Goal: Check status: Check status

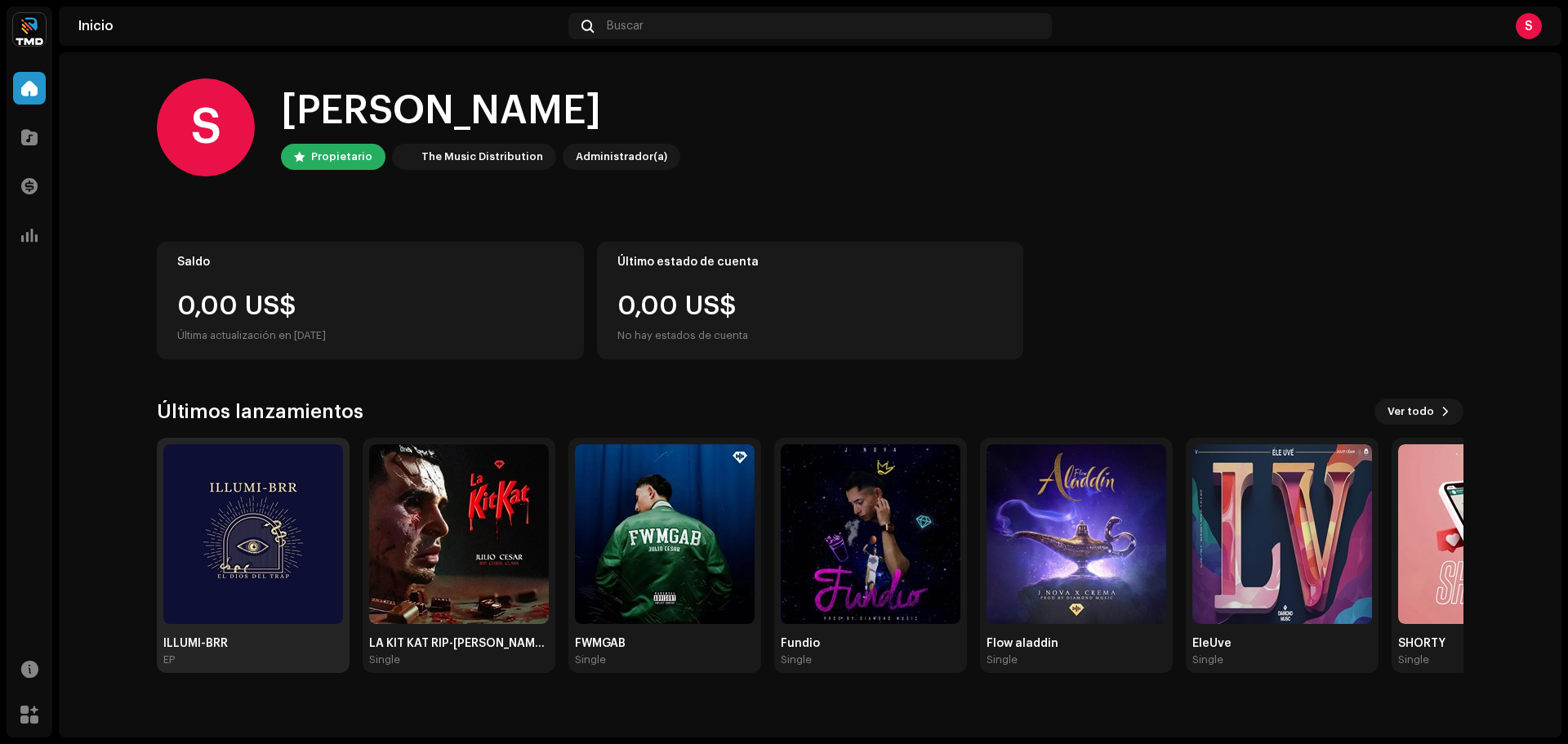
click at [195, 517] on img at bounding box center [253, 535] width 179 height 179
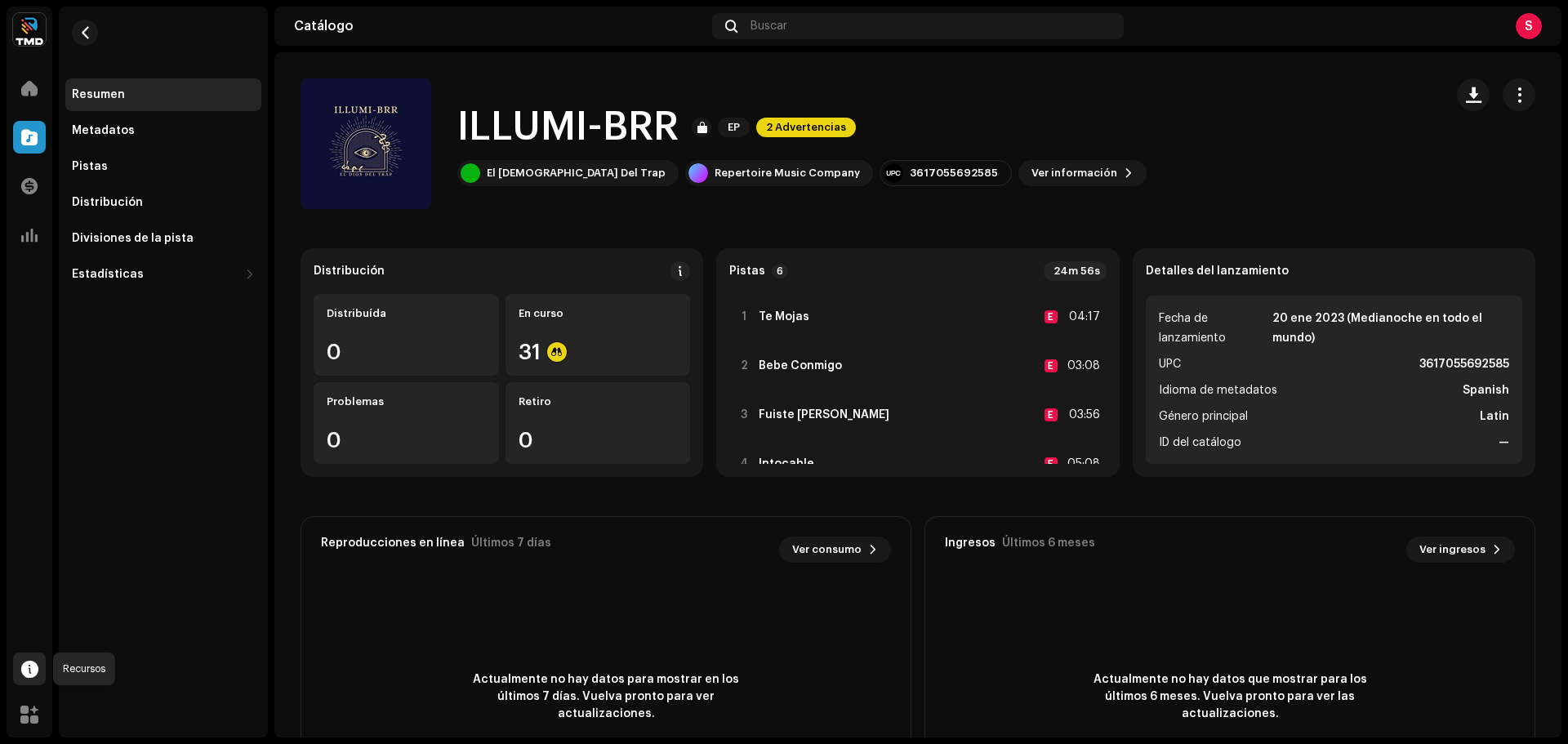
click at [28, 663] on span at bounding box center [29, 669] width 17 height 13
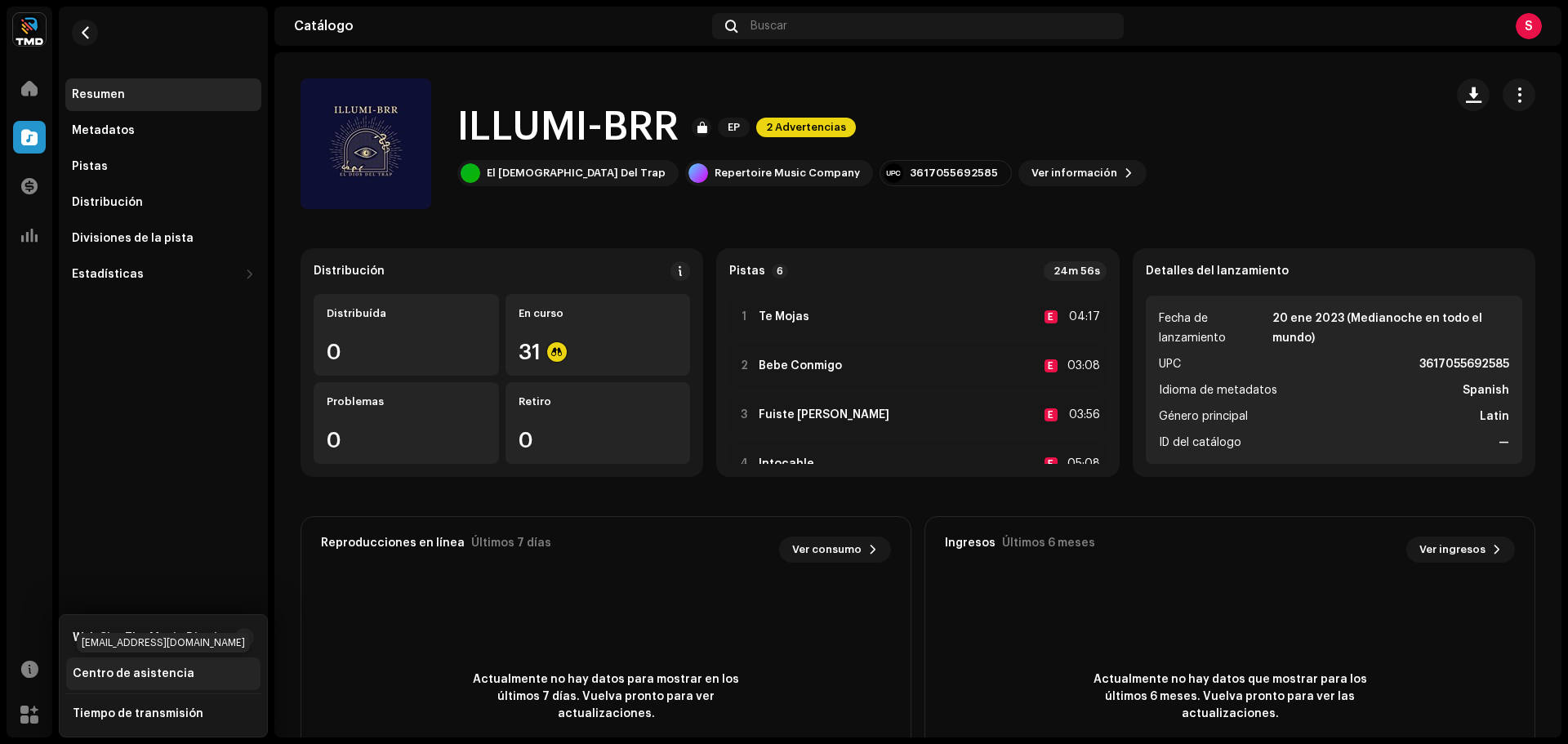
click at [161, 667] on div "Centro de asistencia" at bounding box center [163, 674] width 195 height 33
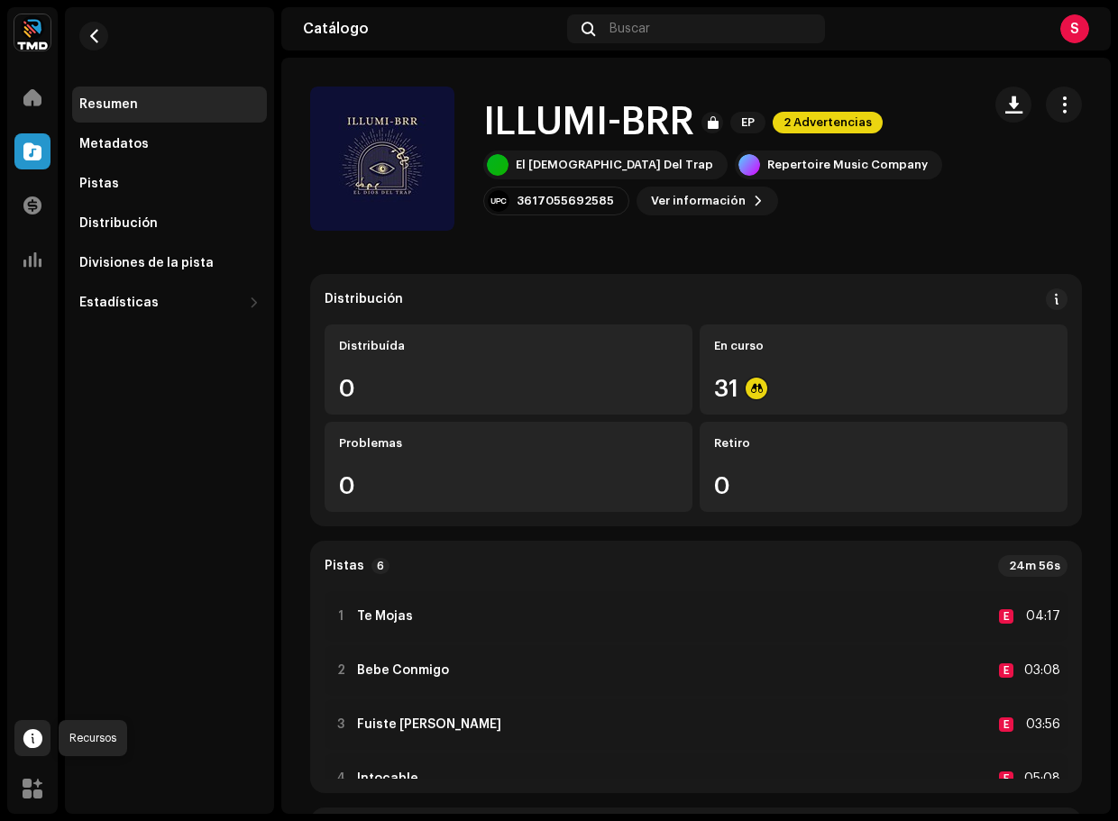
click at [40, 735] on span at bounding box center [32, 738] width 19 height 14
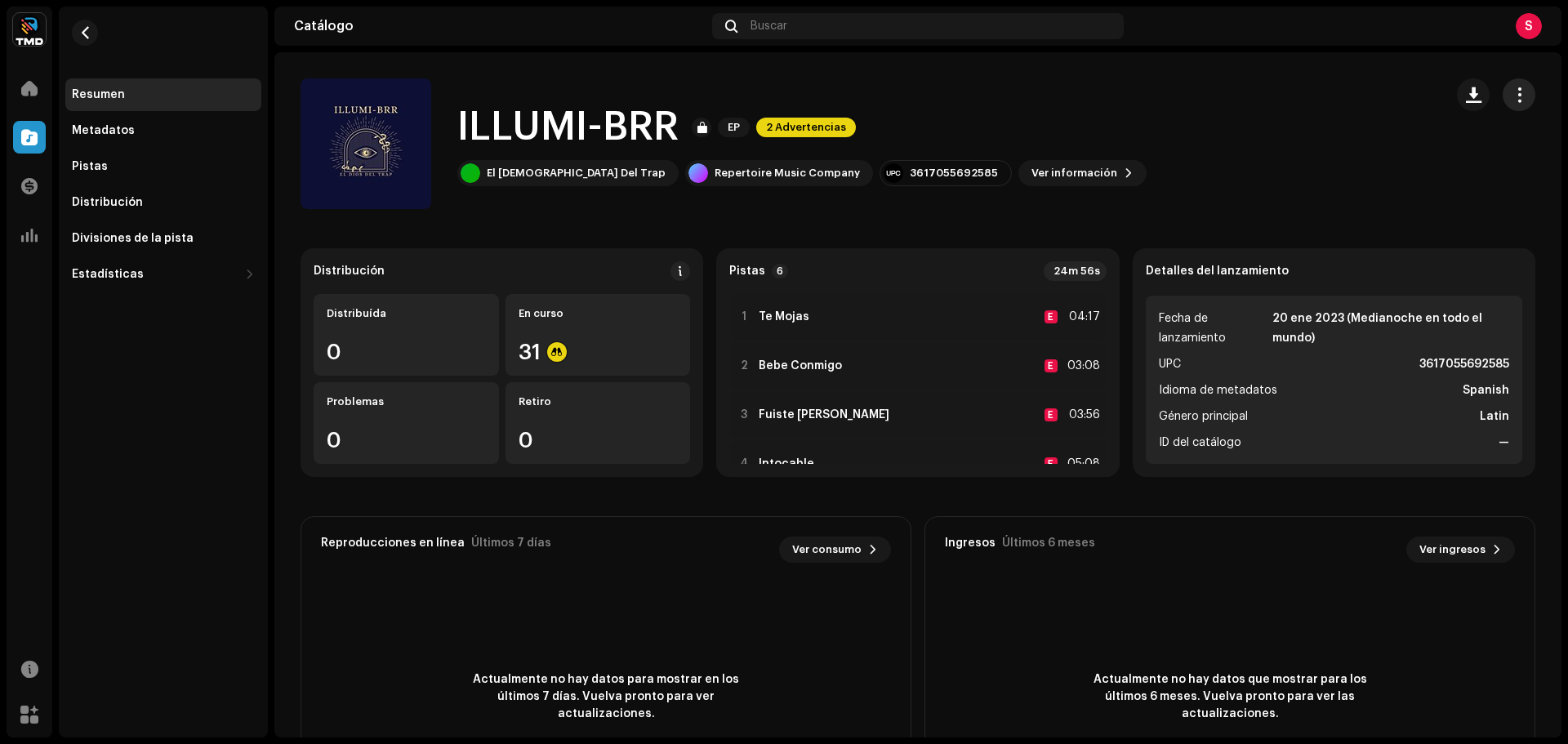
click at [1519, 100] on button "button" at bounding box center [1519, 95] width 33 height 33
click at [1068, 179] on div "ILLUMI-BRR EP 2 Advertencias El Dios Del Trap Repertoire Music Company 36170556…" at bounding box center [866, 144] width 1130 height 130
click at [611, 334] on div "En curso 31" at bounding box center [598, 335] width 186 height 82
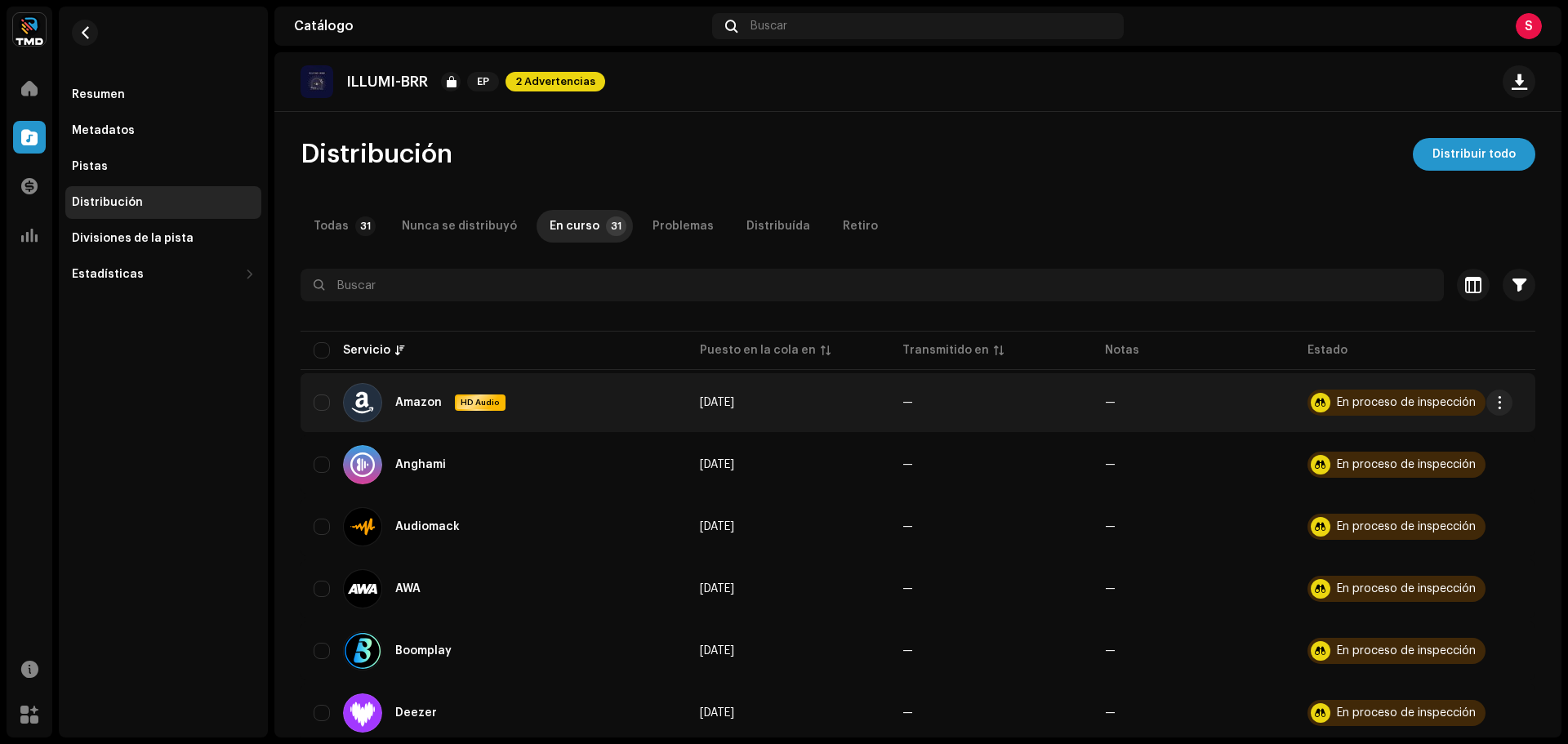
click at [1514, 401] on td "En proceso de inspección" at bounding box center [1415, 402] width 241 height 59
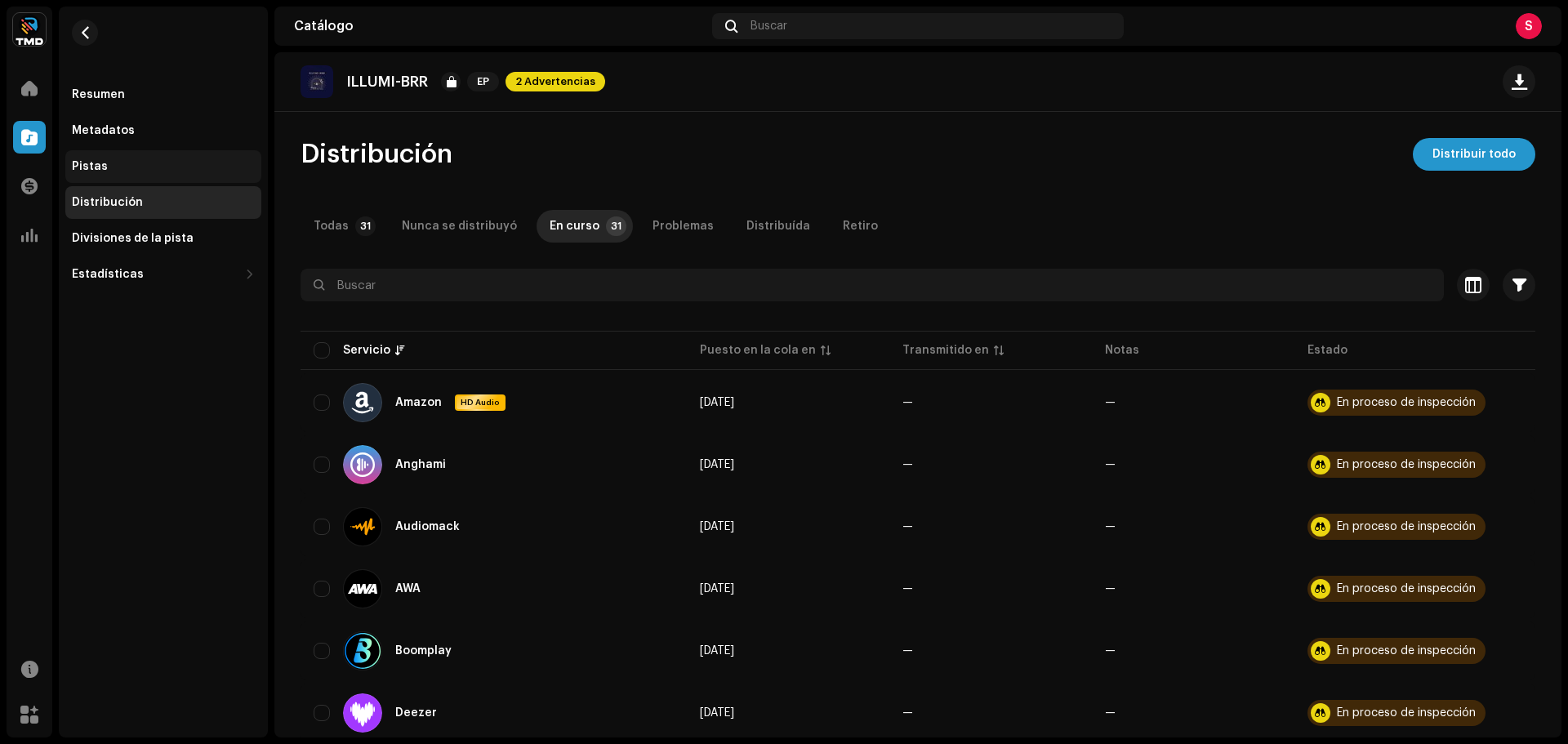
click at [112, 175] on div "Pistas" at bounding box center [163, 167] width 196 height 33
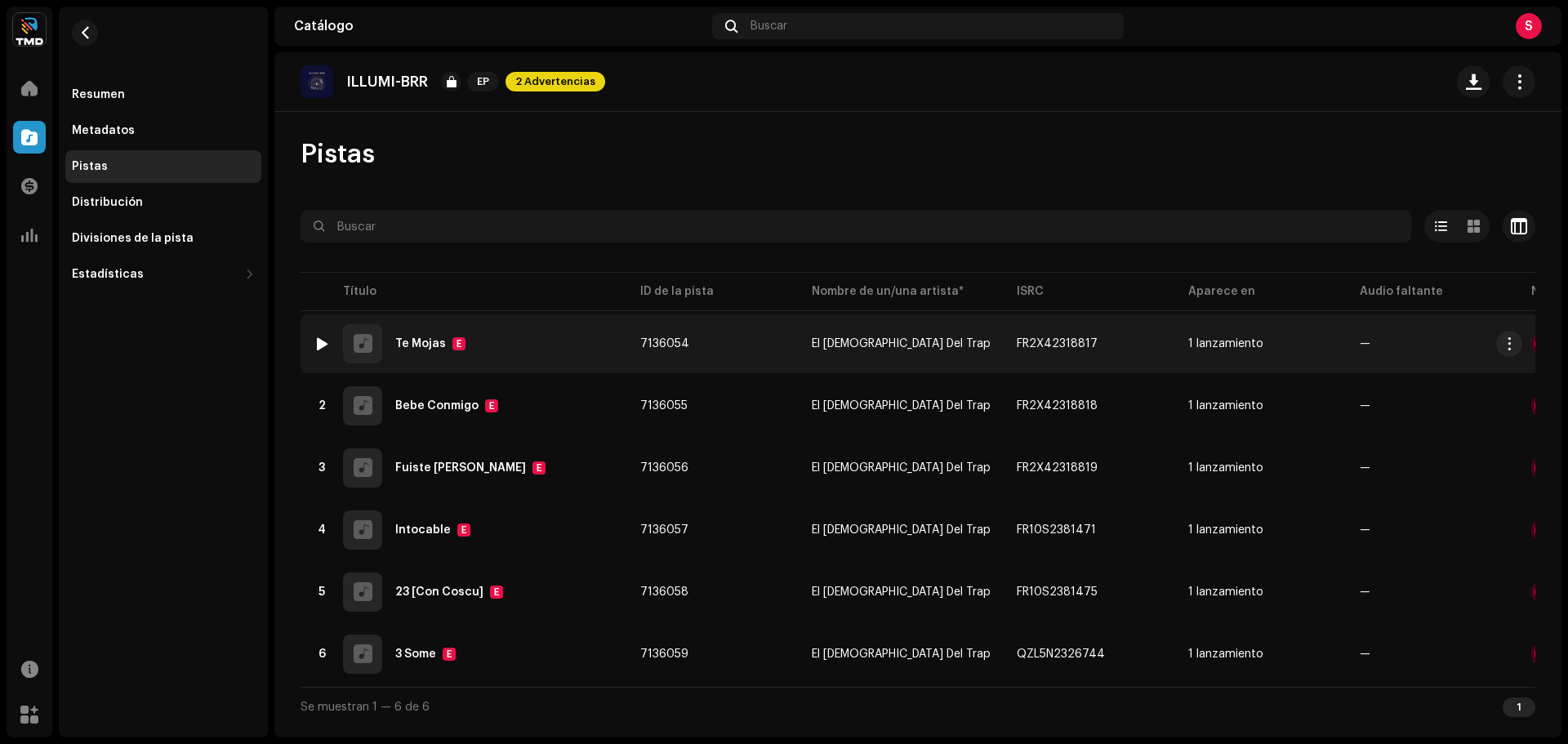
click at [1520, 353] on re-m-actions-button at bounding box center [1509, 343] width 26 height 26
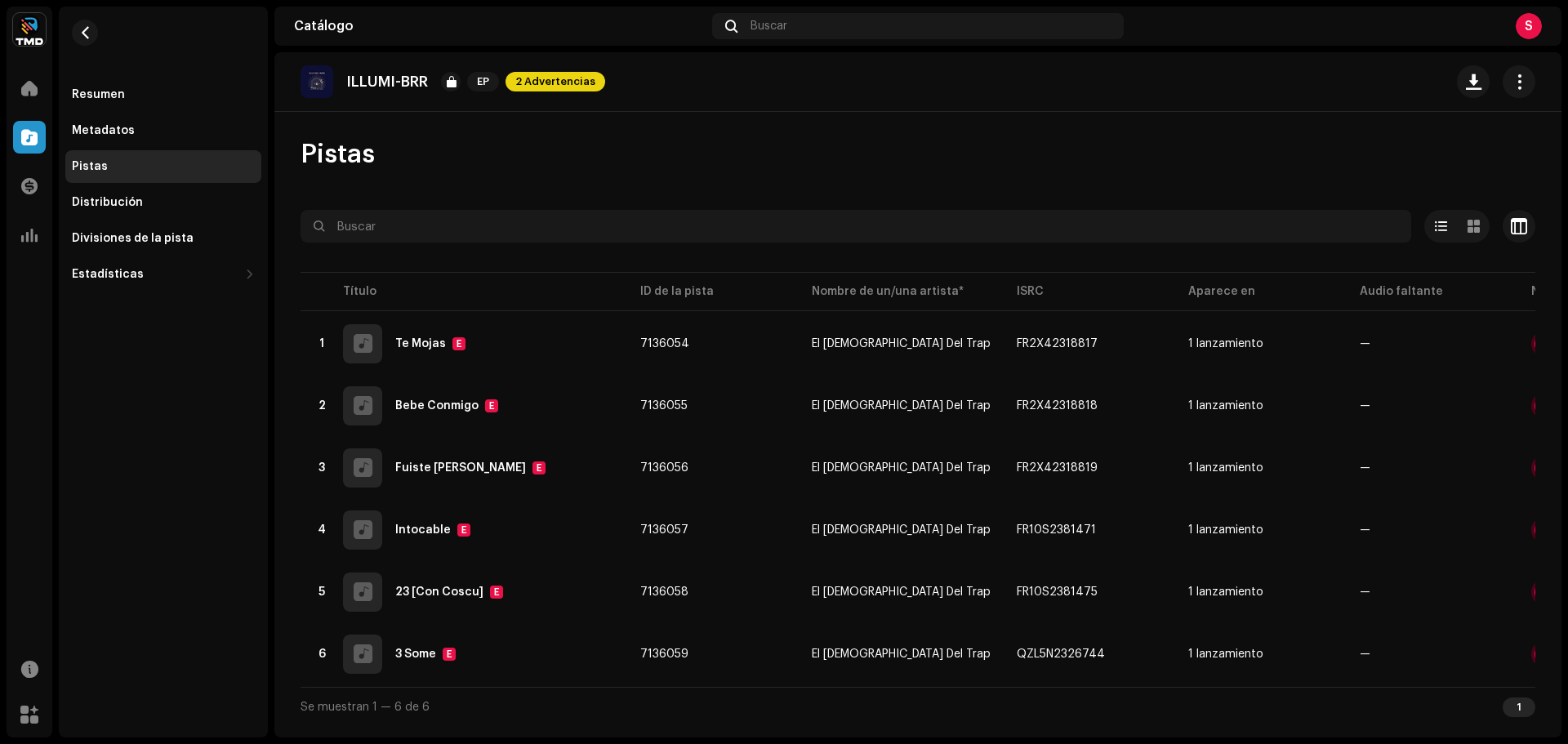
click at [1539, 339] on div "Pistas Seleccionado 0 Opciones Filtros Estado de distribución En curso No inici…" at bounding box center [918, 431] width 1287 height 588
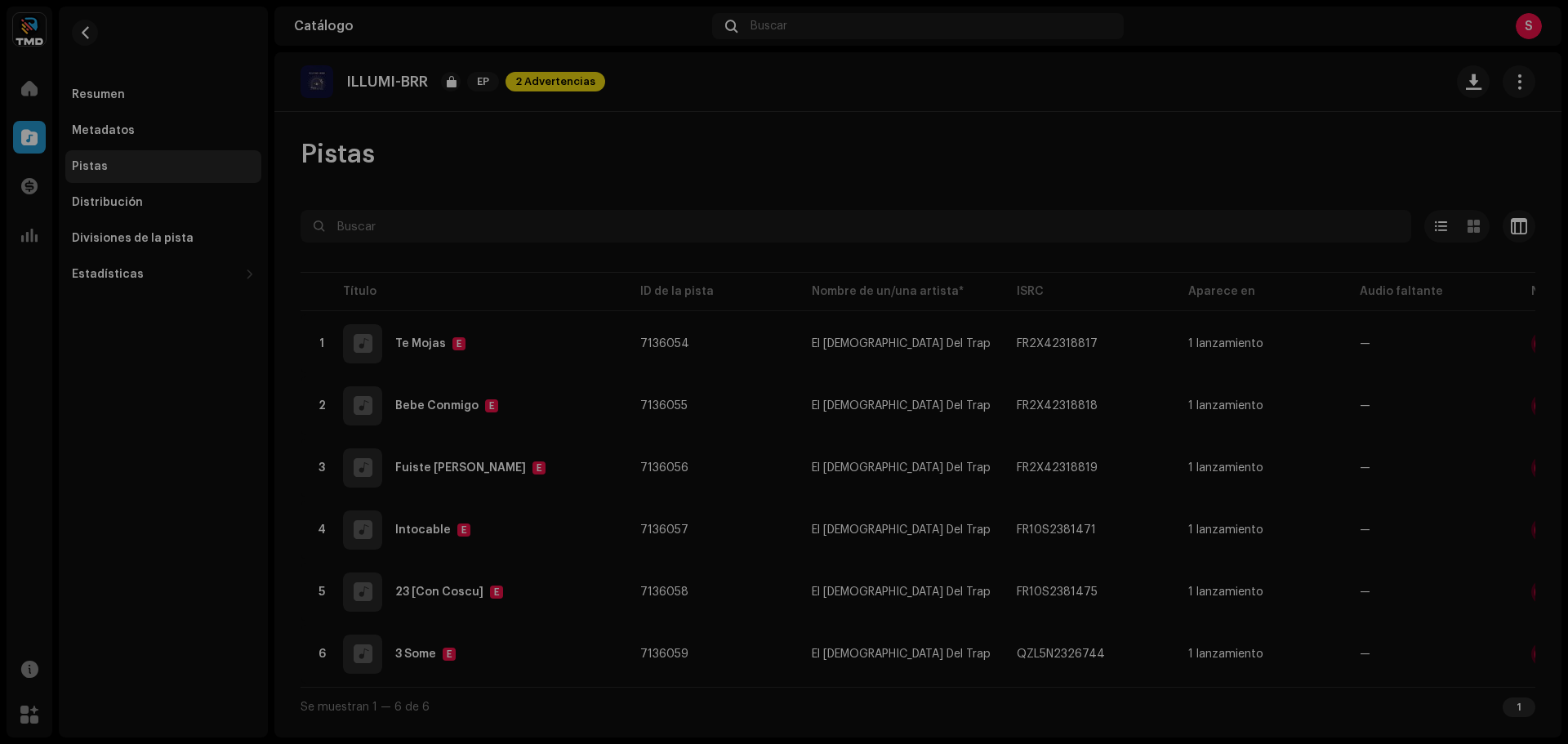
scroll to position [5559, 0]
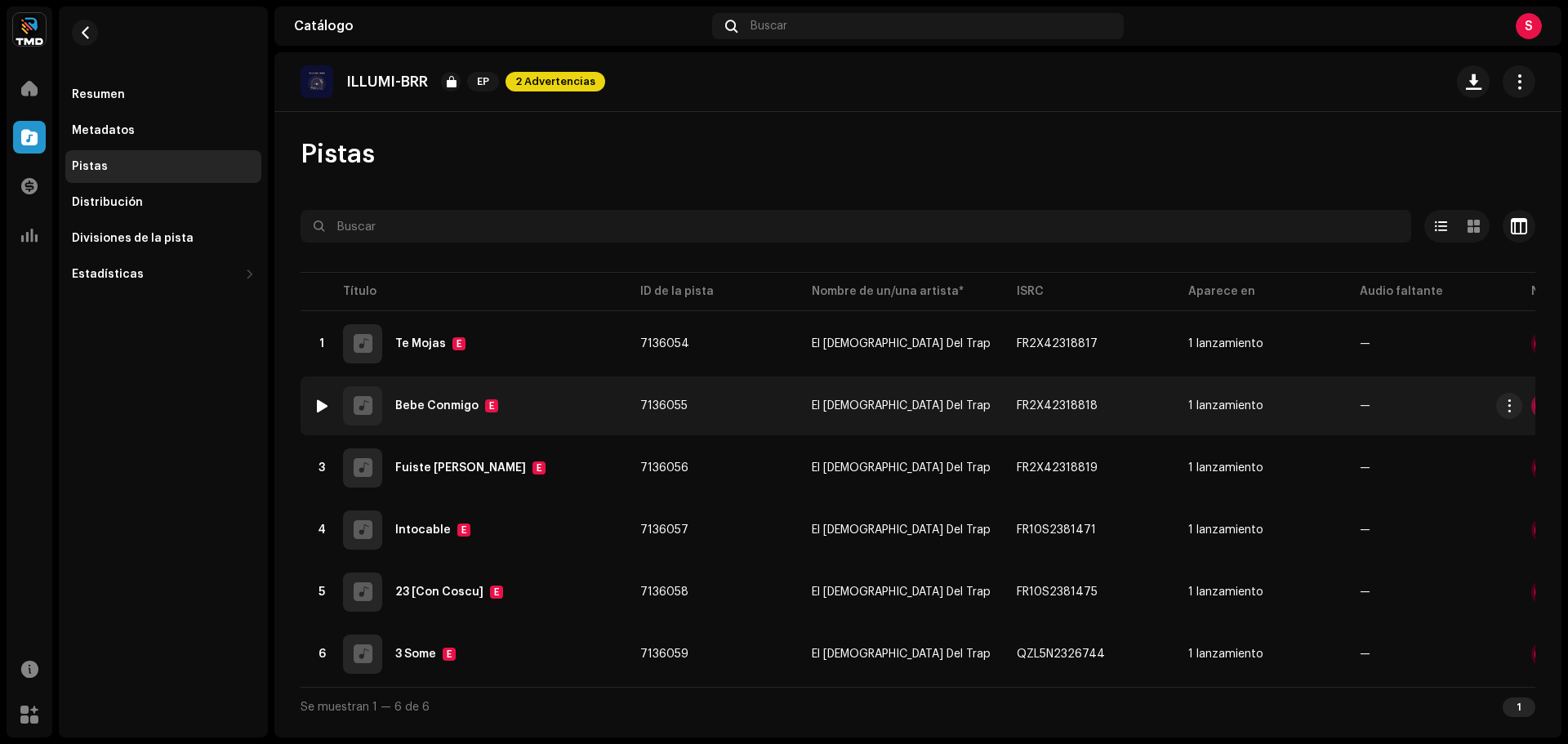
click at [1534, 401] on div at bounding box center [1544, 406] width 20 height 20
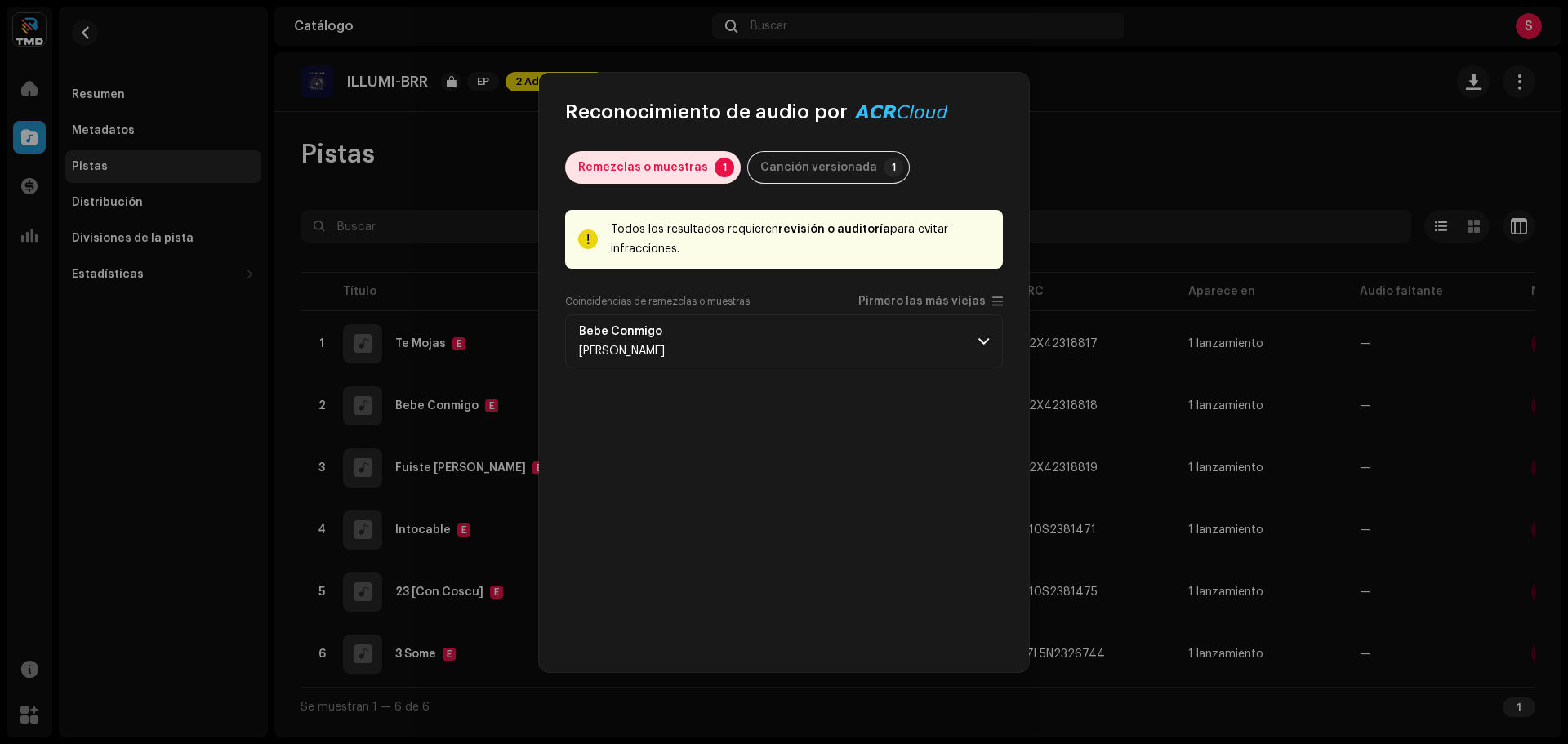
click at [680, 169] on div "Remezclas o muestras" at bounding box center [642, 168] width 130 height 33
click at [767, 166] on div "Canción versionada" at bounding box center [819, 168] width 117 height 33
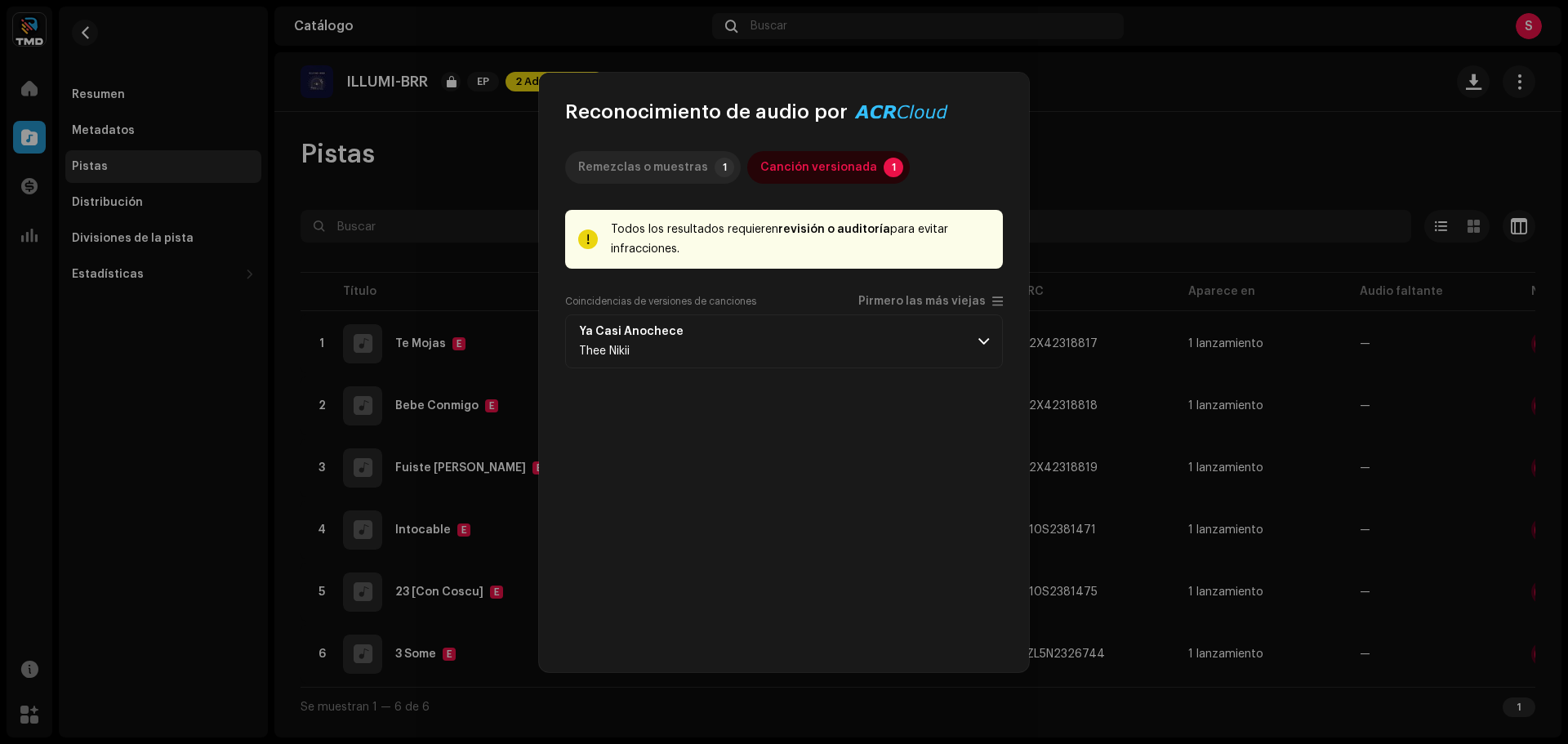
click at [683, 161] on div "Remezclas o muestras" at bounding box center [642, 168] width 130 height 33
click at [982, 345] on span at bounding box center [984, 342] width 11 height 13
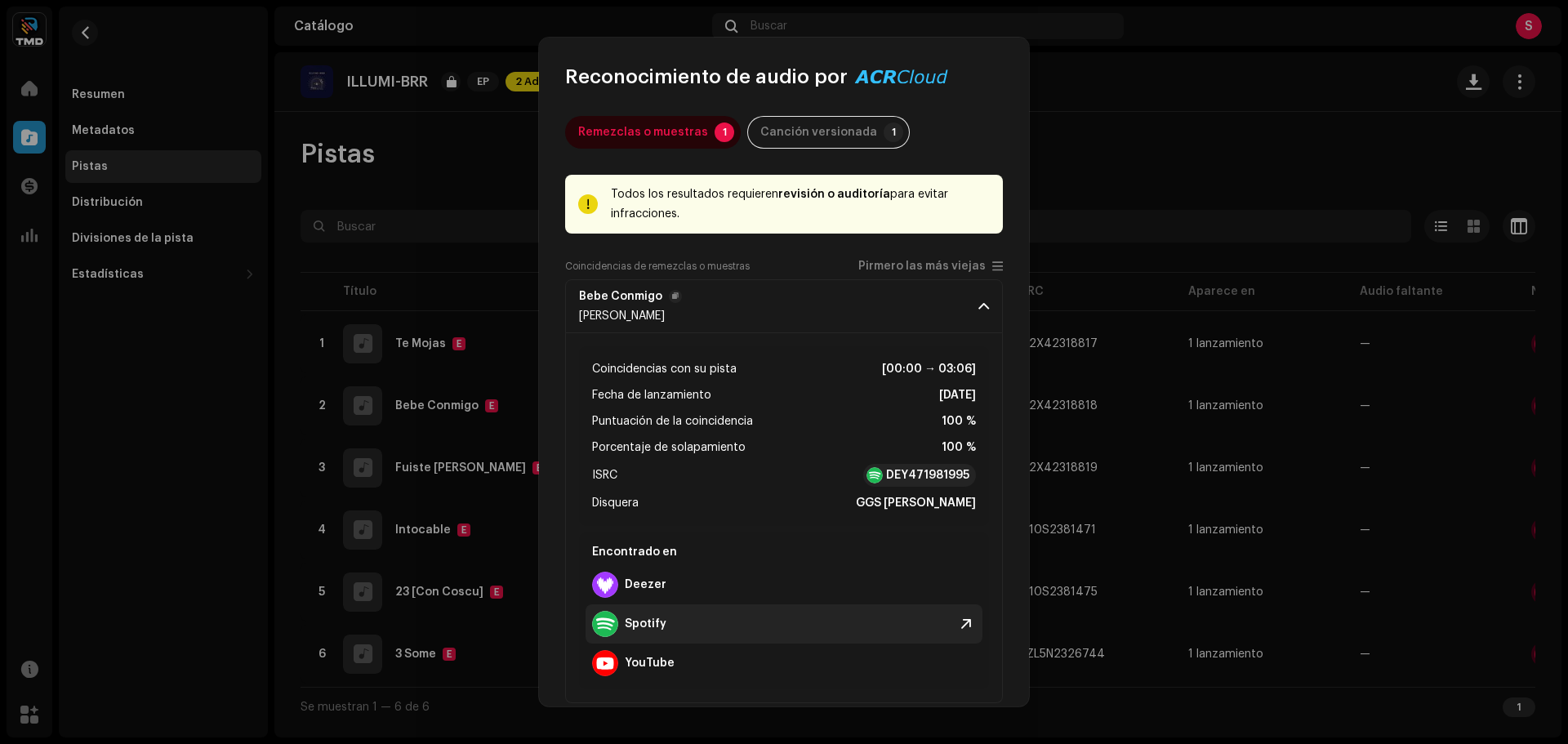
click at [646, 628] on strong "Spotify" at bounding box center [646, 624] width 42 height 13
click at [922, 471] on strong "DEY471981995" at bounding box center [928, 476] width 83 height 16
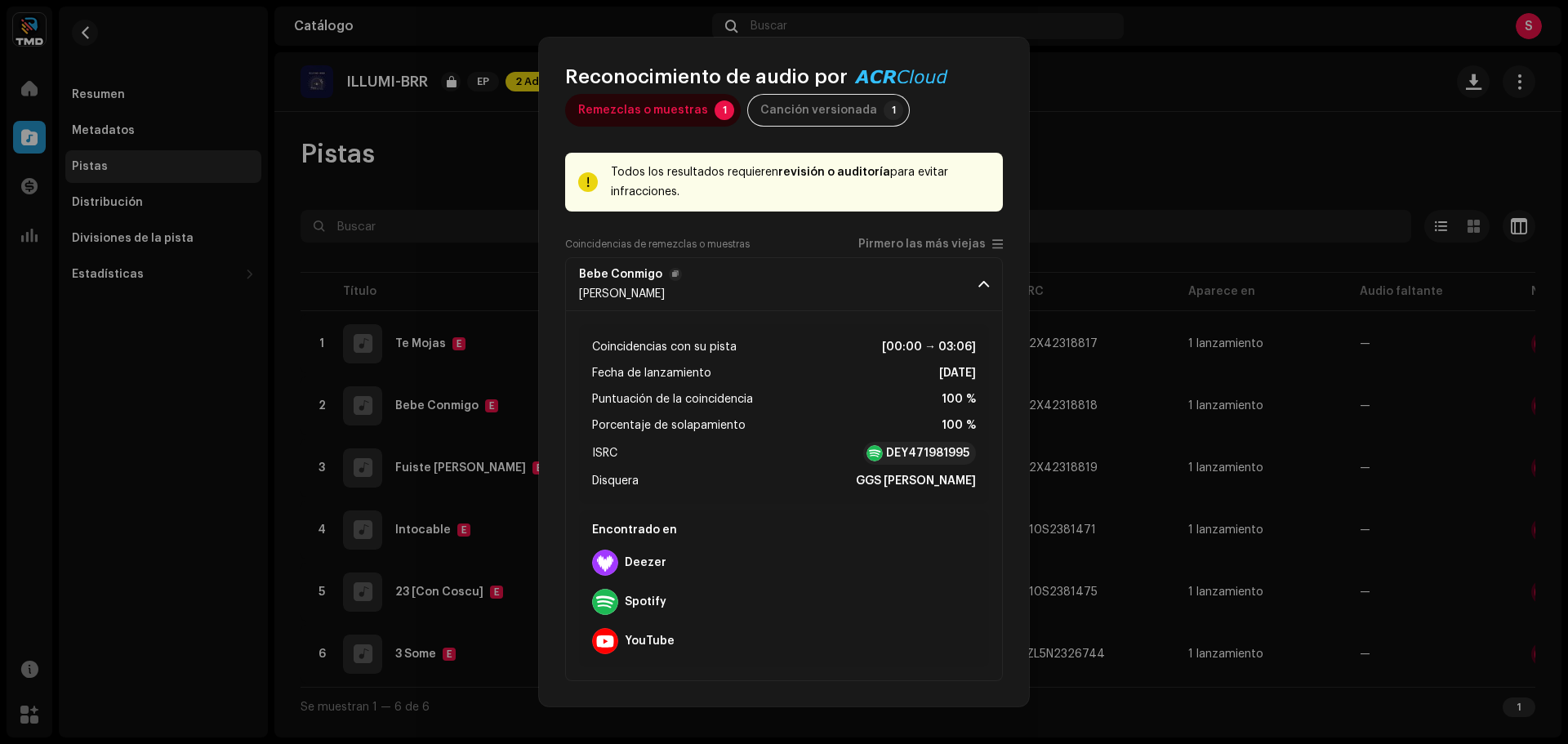
scroll to position [0, 0]
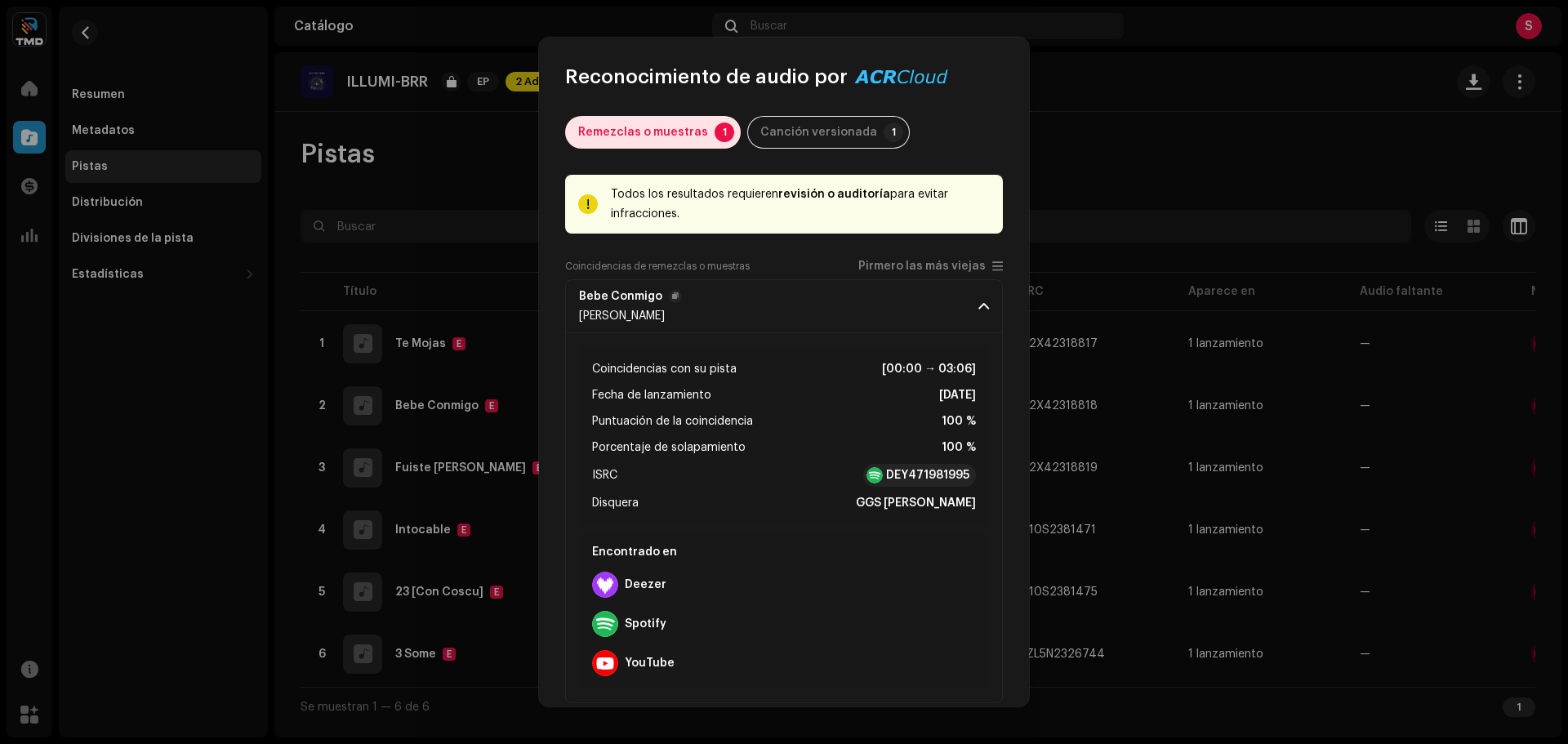
click at [660, 127] on div "Remezclas o muestras" at bounding box center [642, 132] width 130 height 33
click at [772, 112] on div "Remezclas o muestras 1 Canción versionada 1 Todos los resultados requieren revi…" at bounding box center [784, 399] width 490 height 618
click at [769, 128] on div "Canción versionada" at bounding box center [819, 132] width 117 height 33
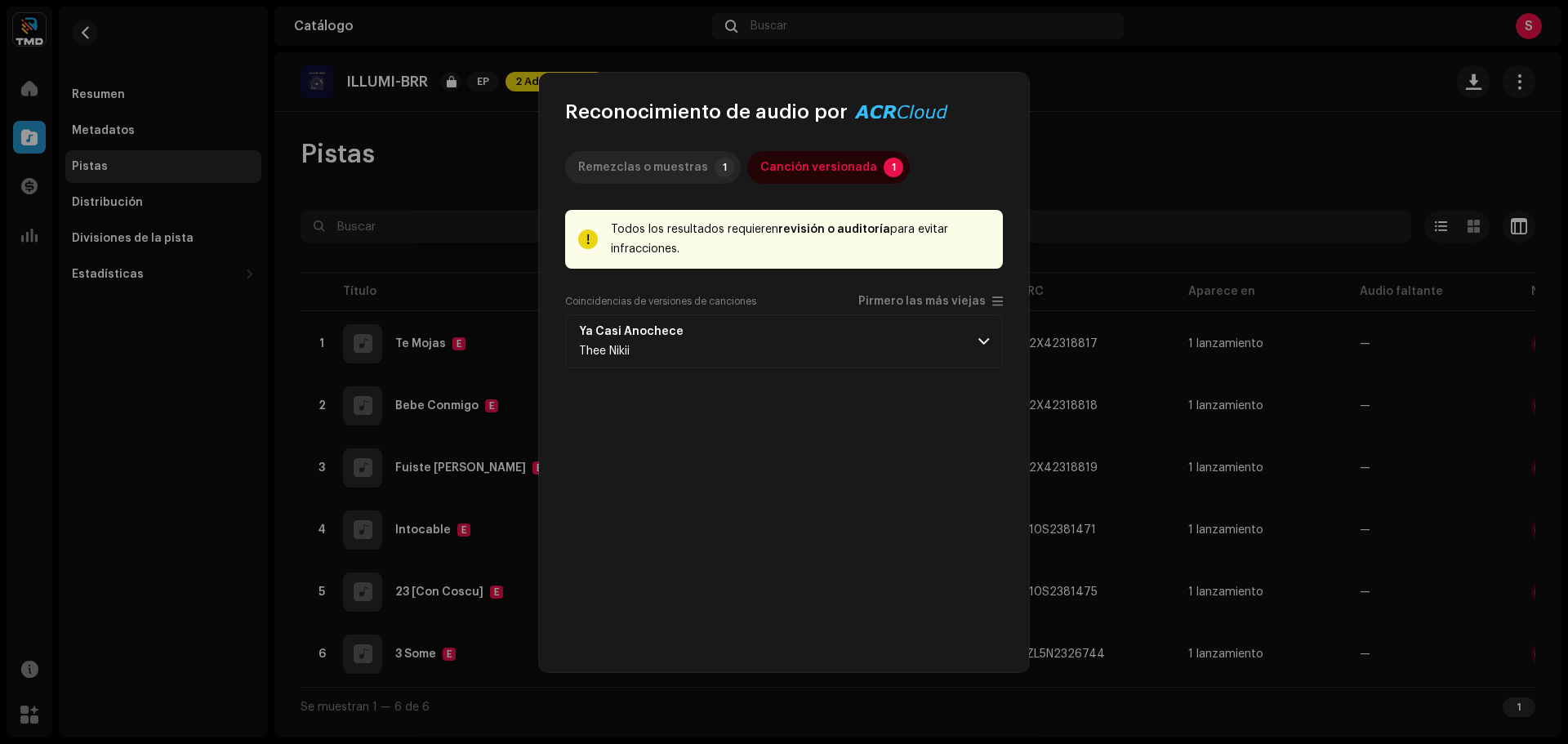
click at [692, 168] on div "Remezclas o muestras" at bounding box center [642, 168] width 130 height 33
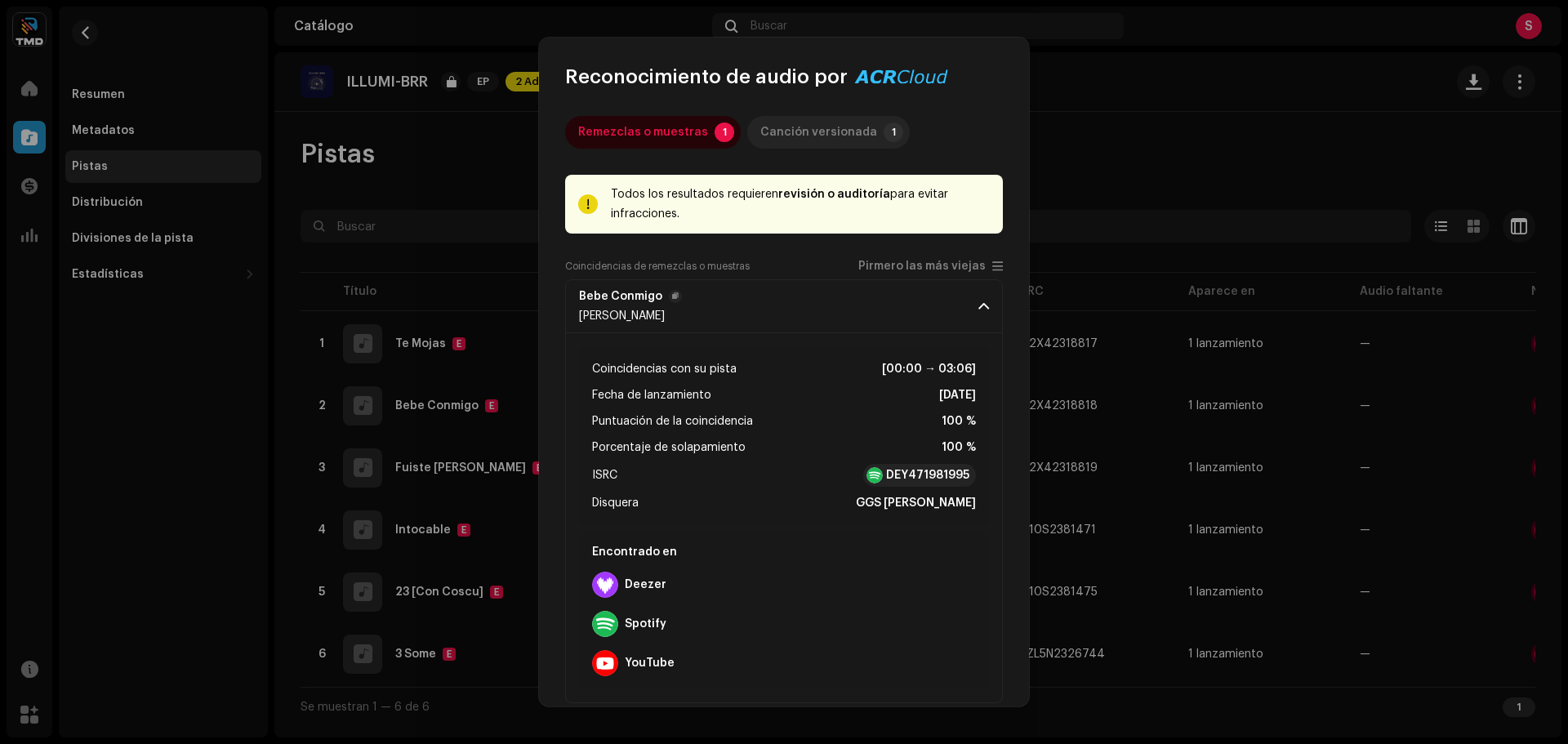
click at [832, 140] on div "Canción versionada" at bounding box center [819, 132] width 117 height 33
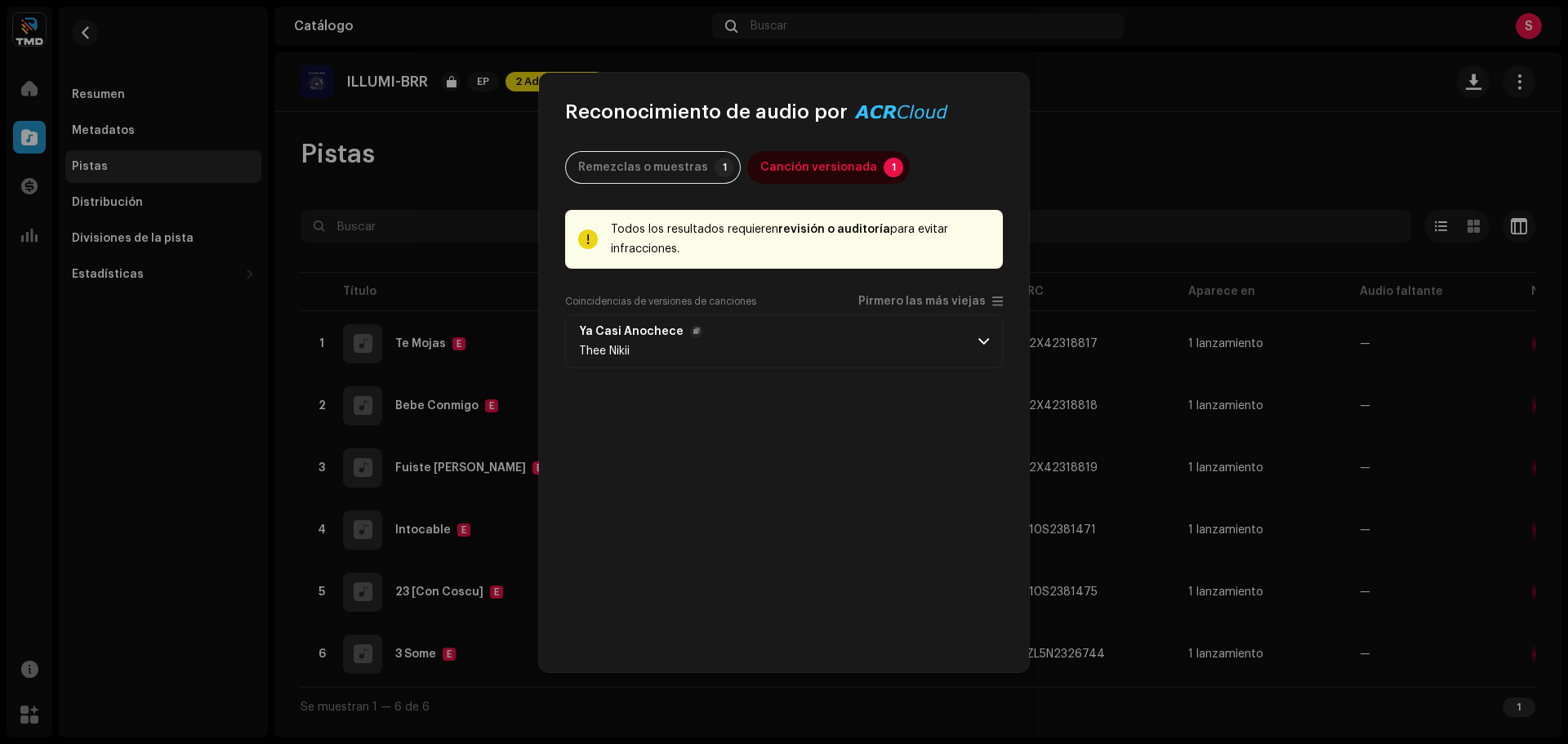
click at [768, 352] on p-accordion-header "Ya Casi Anochece Thee Nikii" at bounding box center [784, 342] width 438 height 54
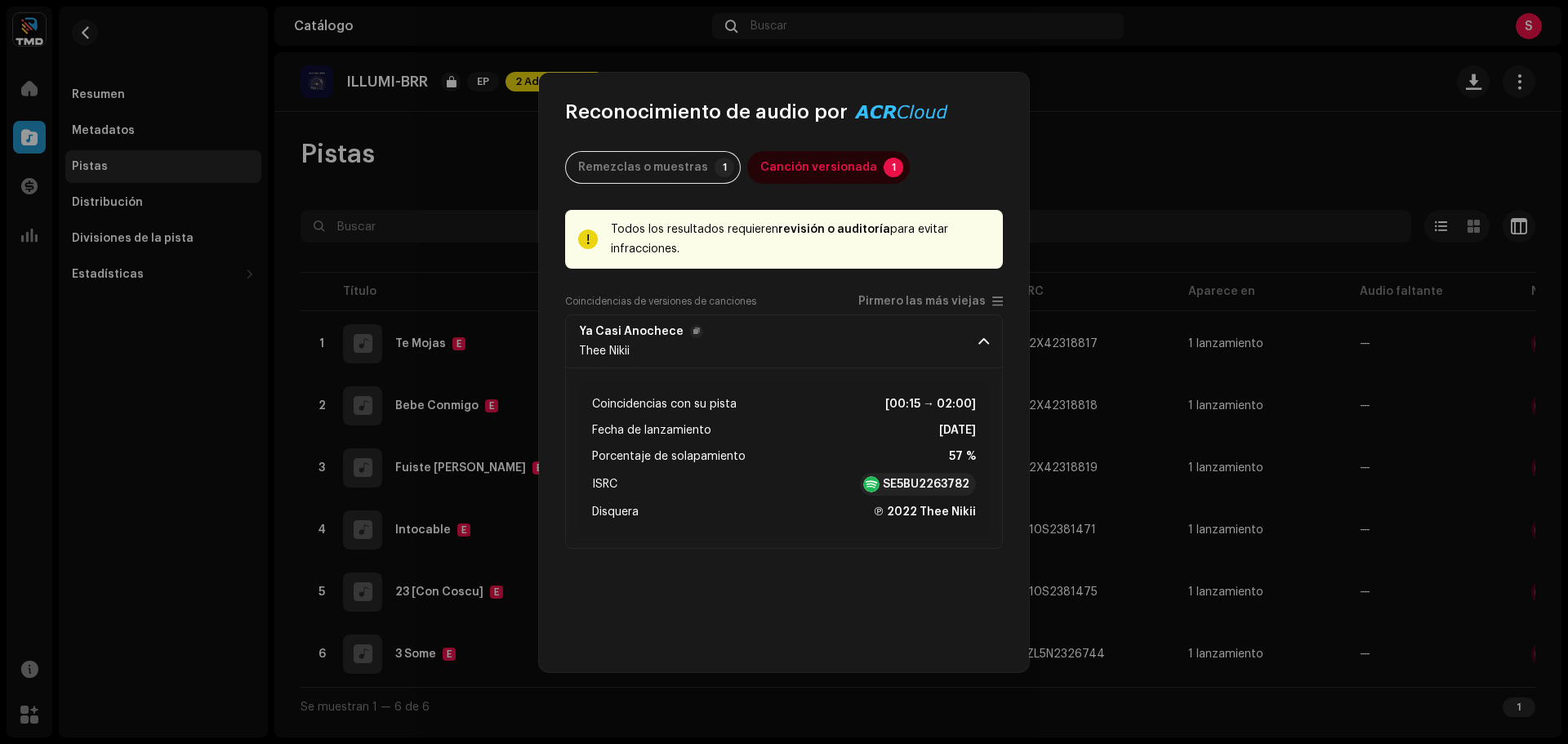
click at [768, 352] on p-accordion-header "Ya Casi Anochece Thee Nikii" at bounding box center [784, 342] width 438 height 54
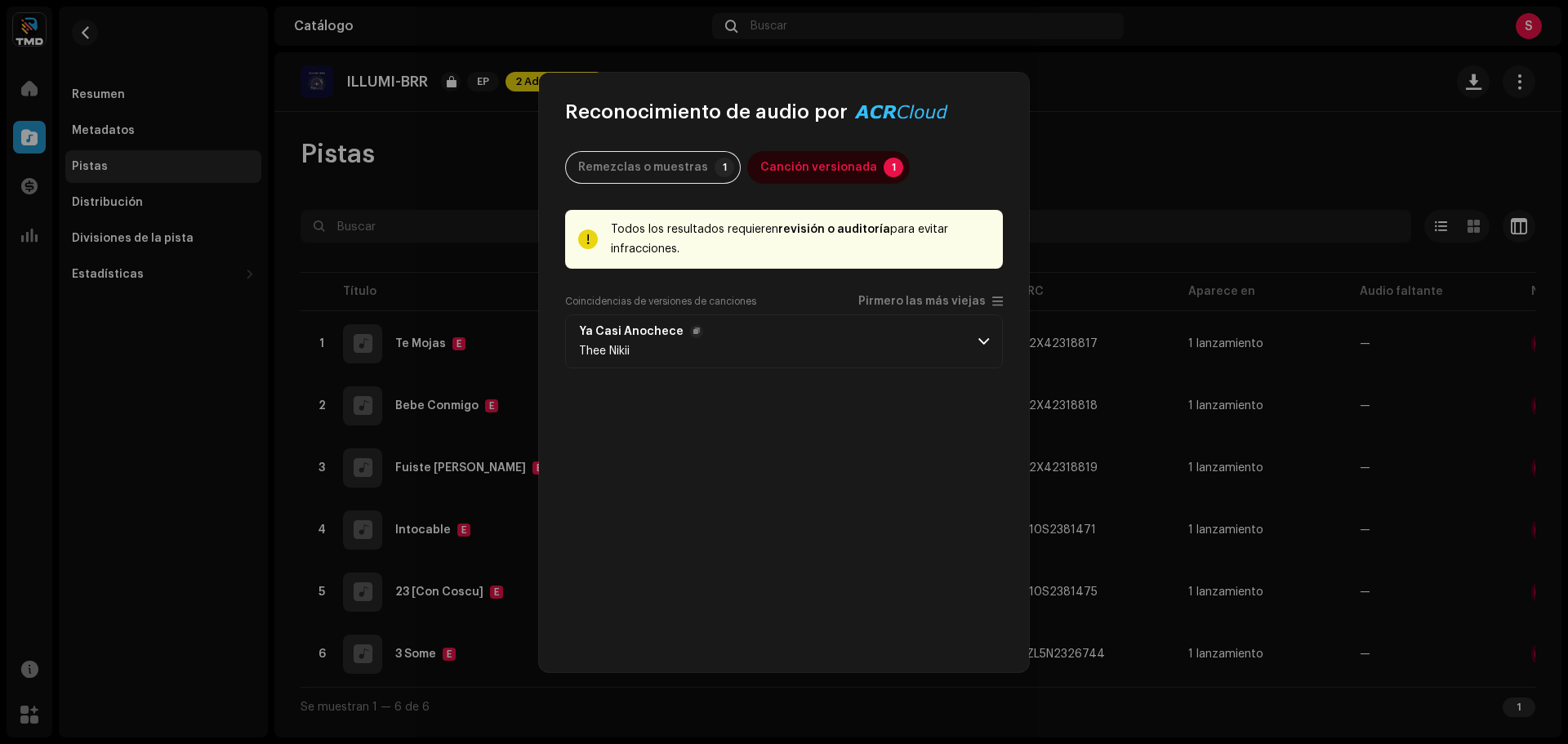
click at [768, 352] on p-accordion-header "Ya Casi Anochece Thee Nikii" at bounding box center [784, 342] width 438 height 54
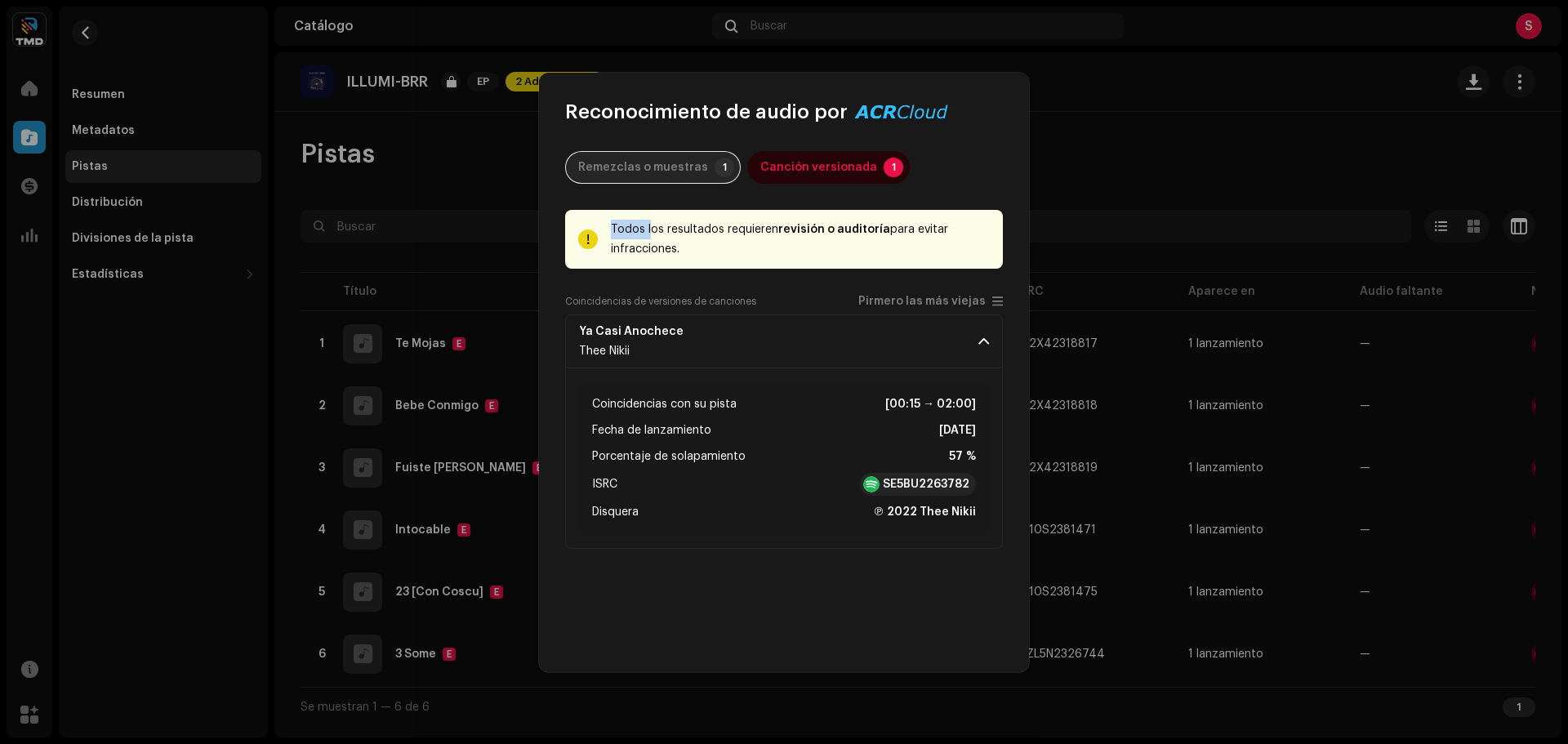
drag, startPoint x: 652, startPoint y: 185, endPoint x: 656, endPoint y: 170, distance: 15.5
click at [656, 170] on div "Remezclas o muestras 1 Canción versionada 1 Todos los resultados requieren revi…" at bounding box center [784, 399] width 438 height 495
click at [656, 170] on div "Remezclas o muestras" at bounding box center [642, 168] width 130 height 33
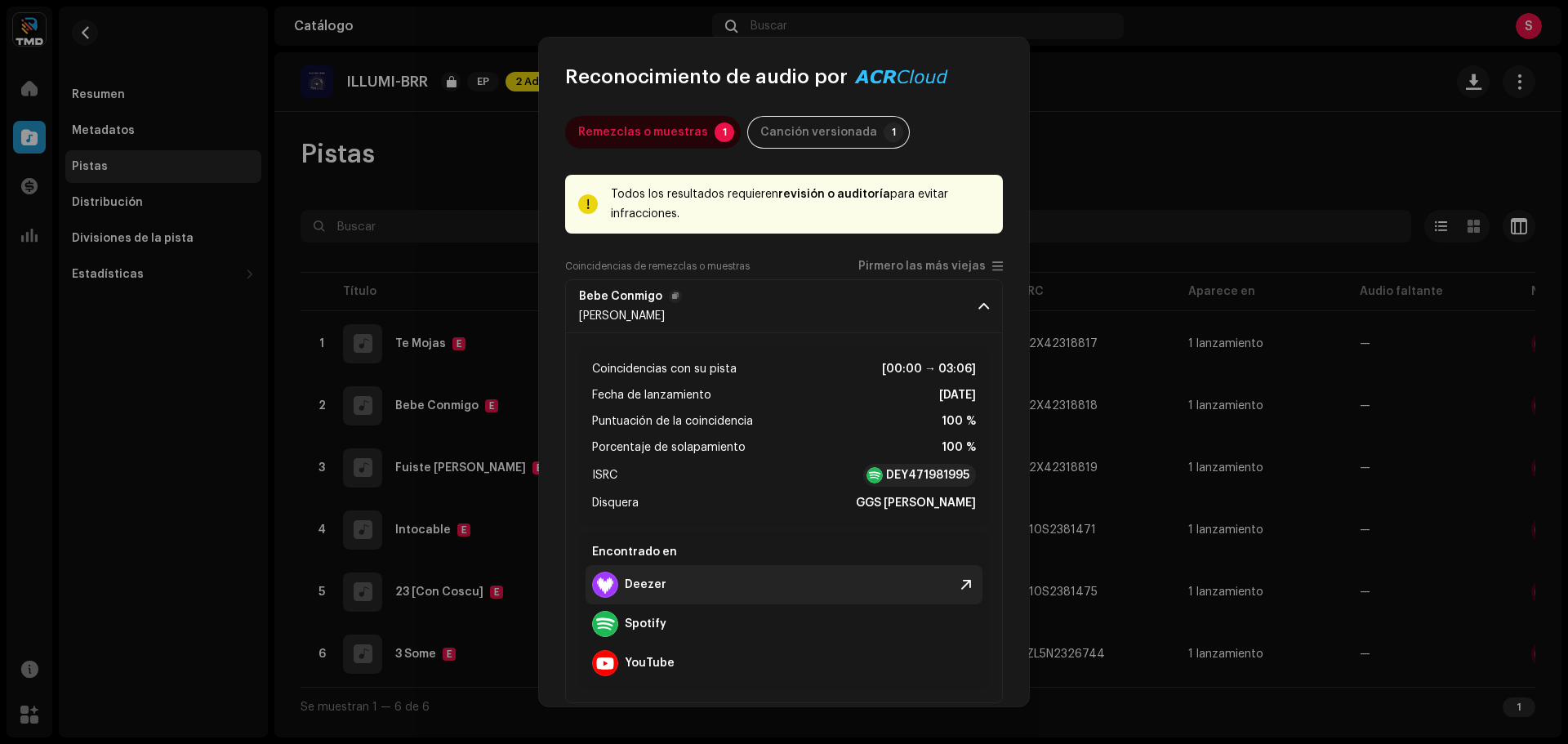
click at [651, 584] on strong "Deezer" at bounding box center [646, 585] width 42 height 13
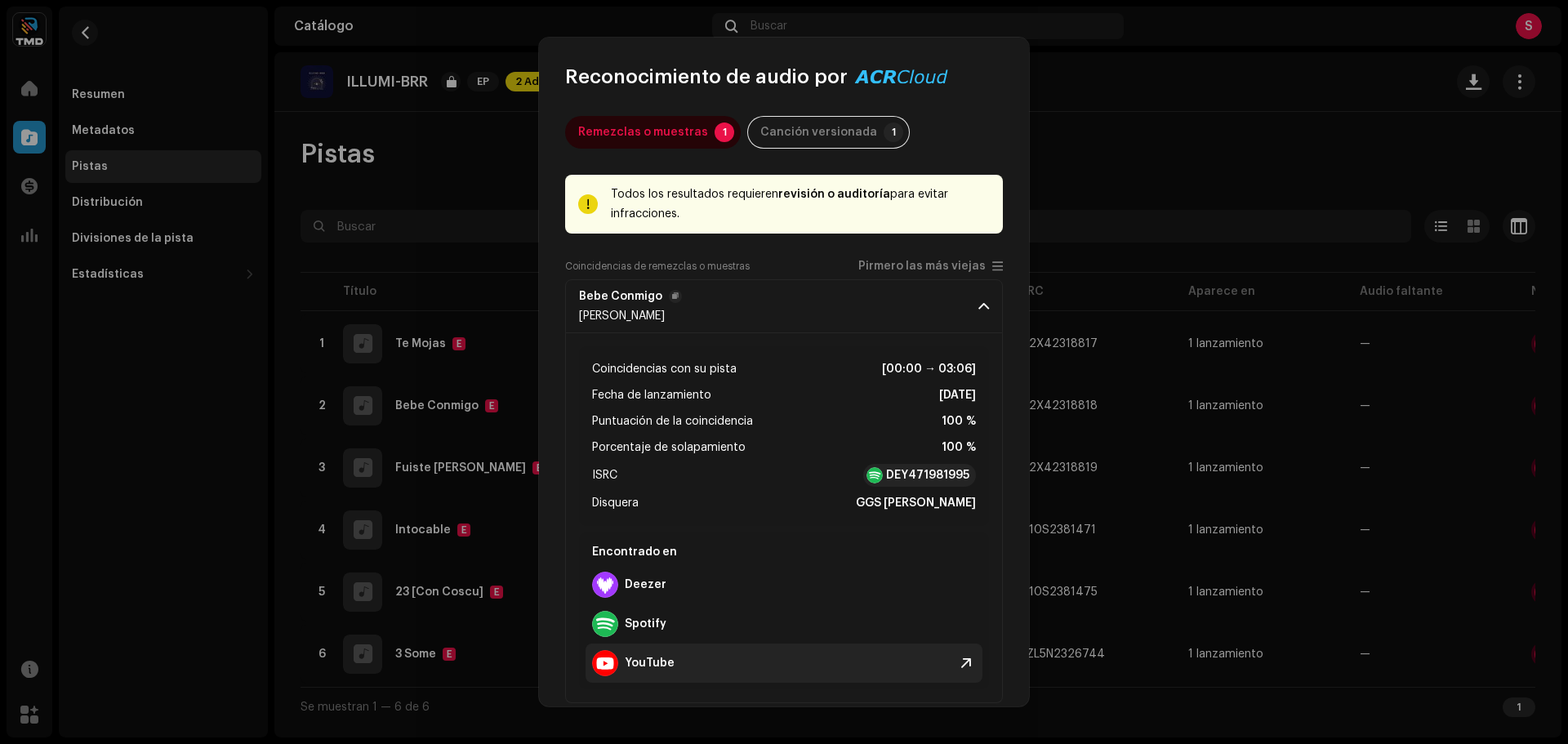
click at [653, 652] on div "YouTube" at bounding box center [633, 663] width 82 height 26
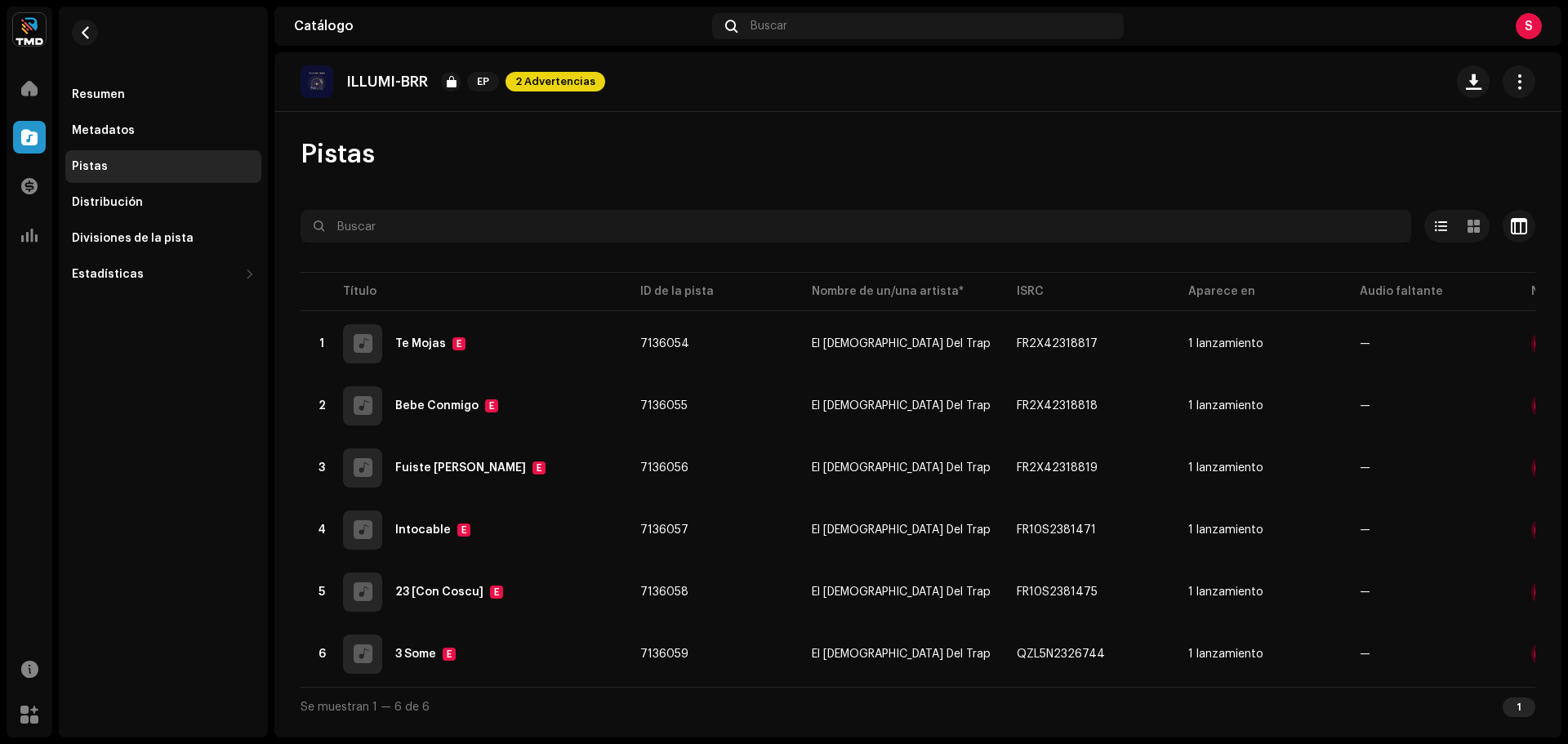
click at [476, 223] on div "Reconocimiento de audio por Remezclas o muestras 1 Canción versionada 1 Todos l…" at bounding box center [784, 372] width 1568 height 744
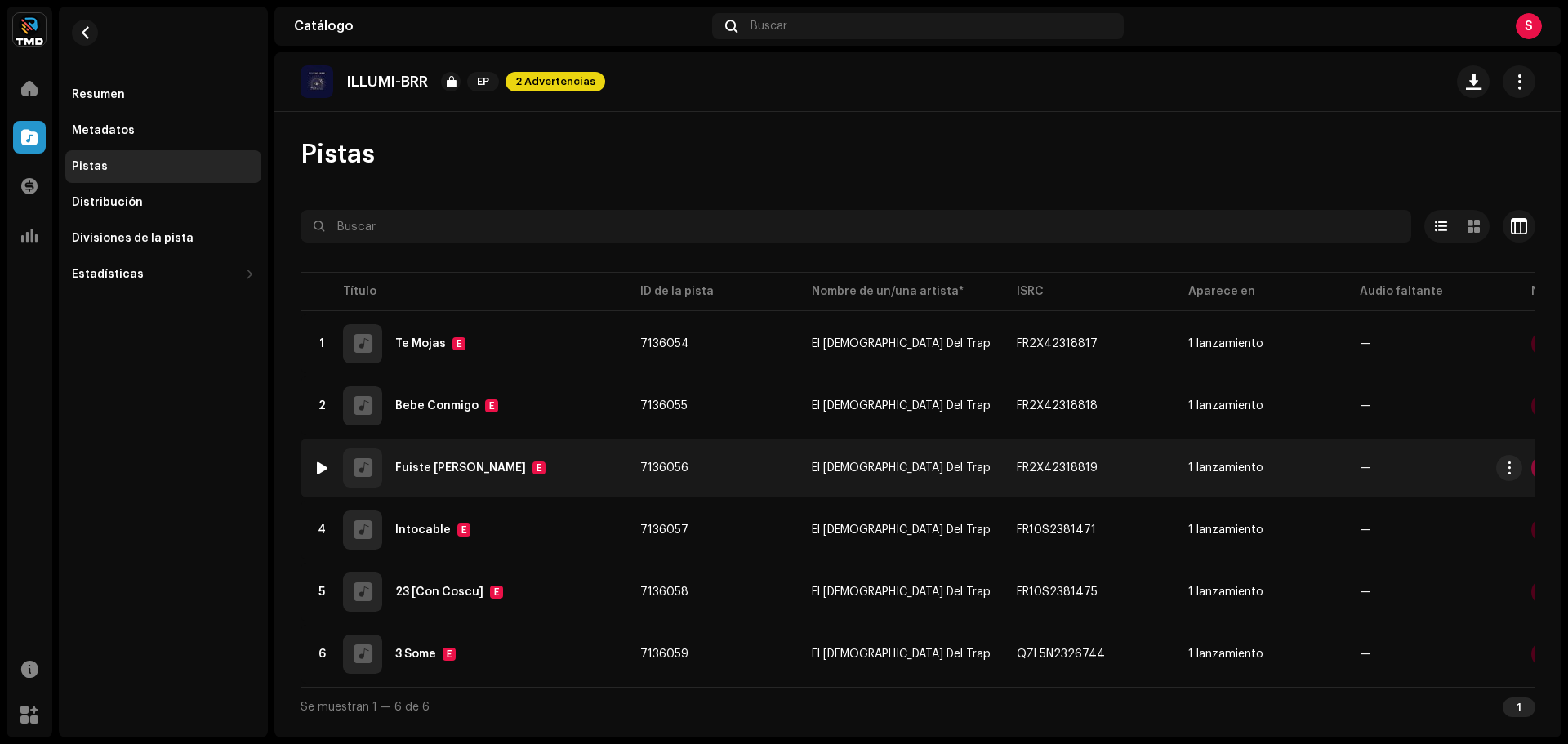
click at [1534, 469] on div at bounding box center [1544, 469] width 20 height 20
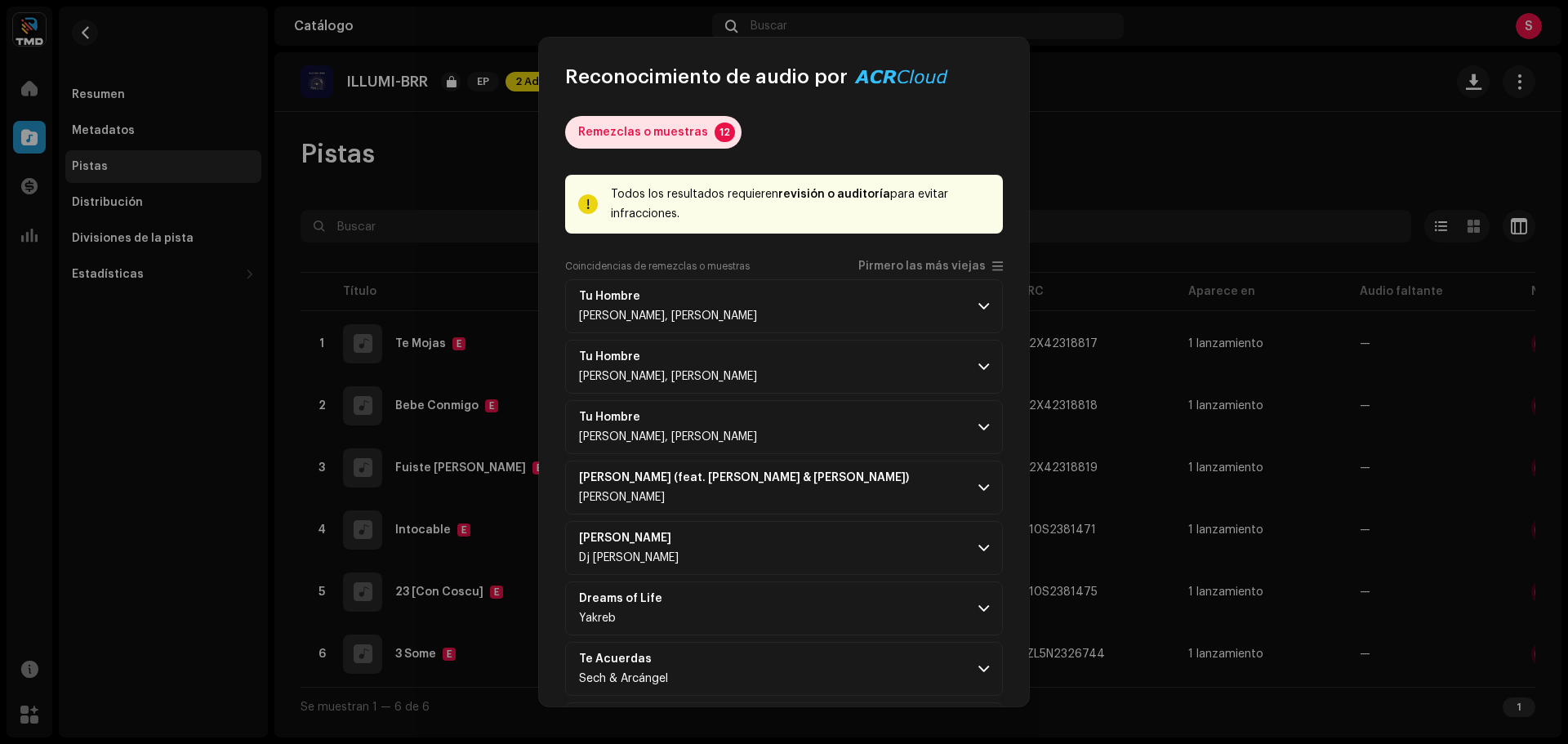
click at [667, 138] on div "Remezclas o muestras" at bounding box center [642, 132] width 130 height 33
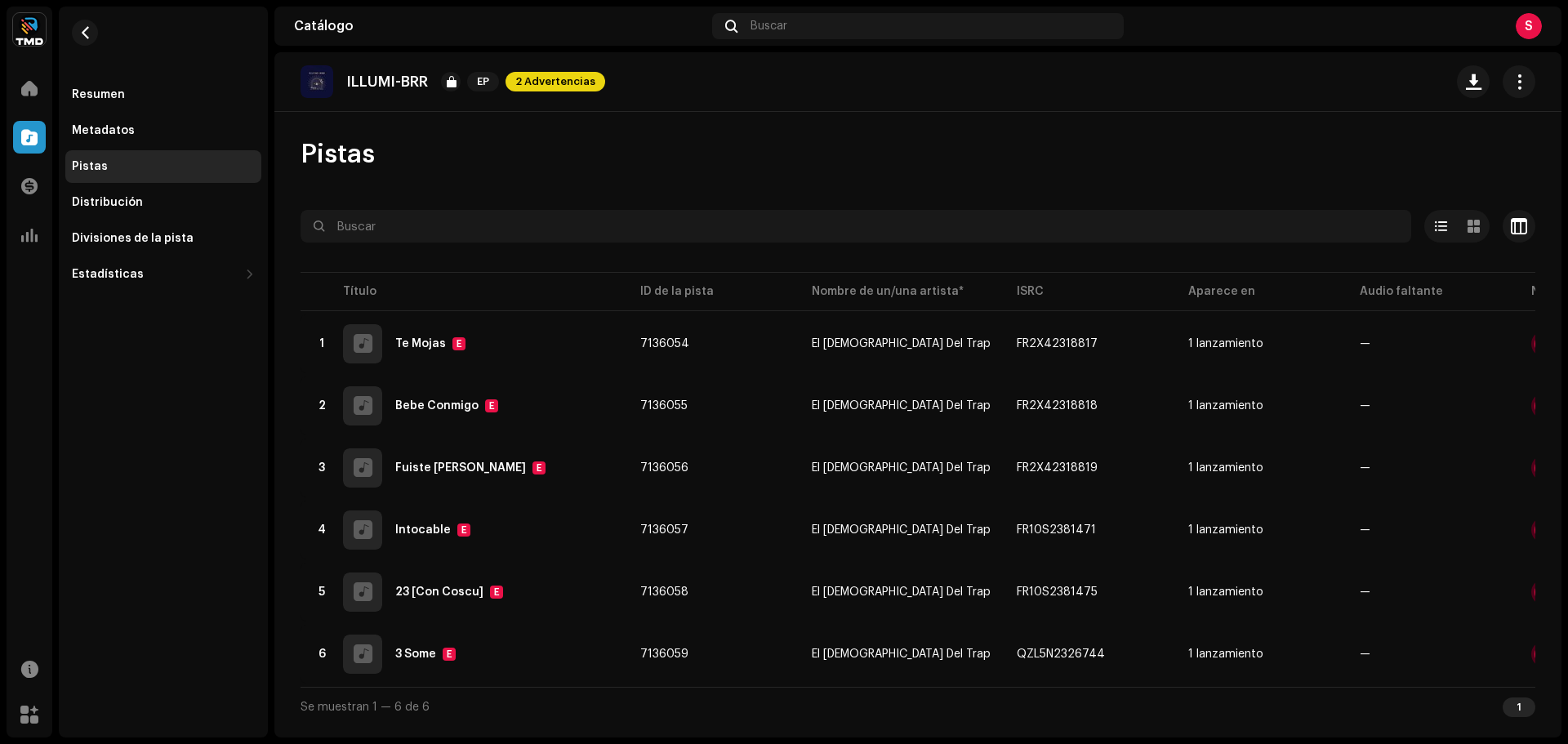
drag, startPoint x: 1195, startPoint y: 253, endPoint x: 1102, endPoint y: 121, distance: 161.5
click at [1102, 121] on div "ILLUMI-BRR EP 2 Advertencias Pistas Seleccionado 0 Opciones Filtros Estado de d…" at bounding box center [918, 395] width 1287 height 686
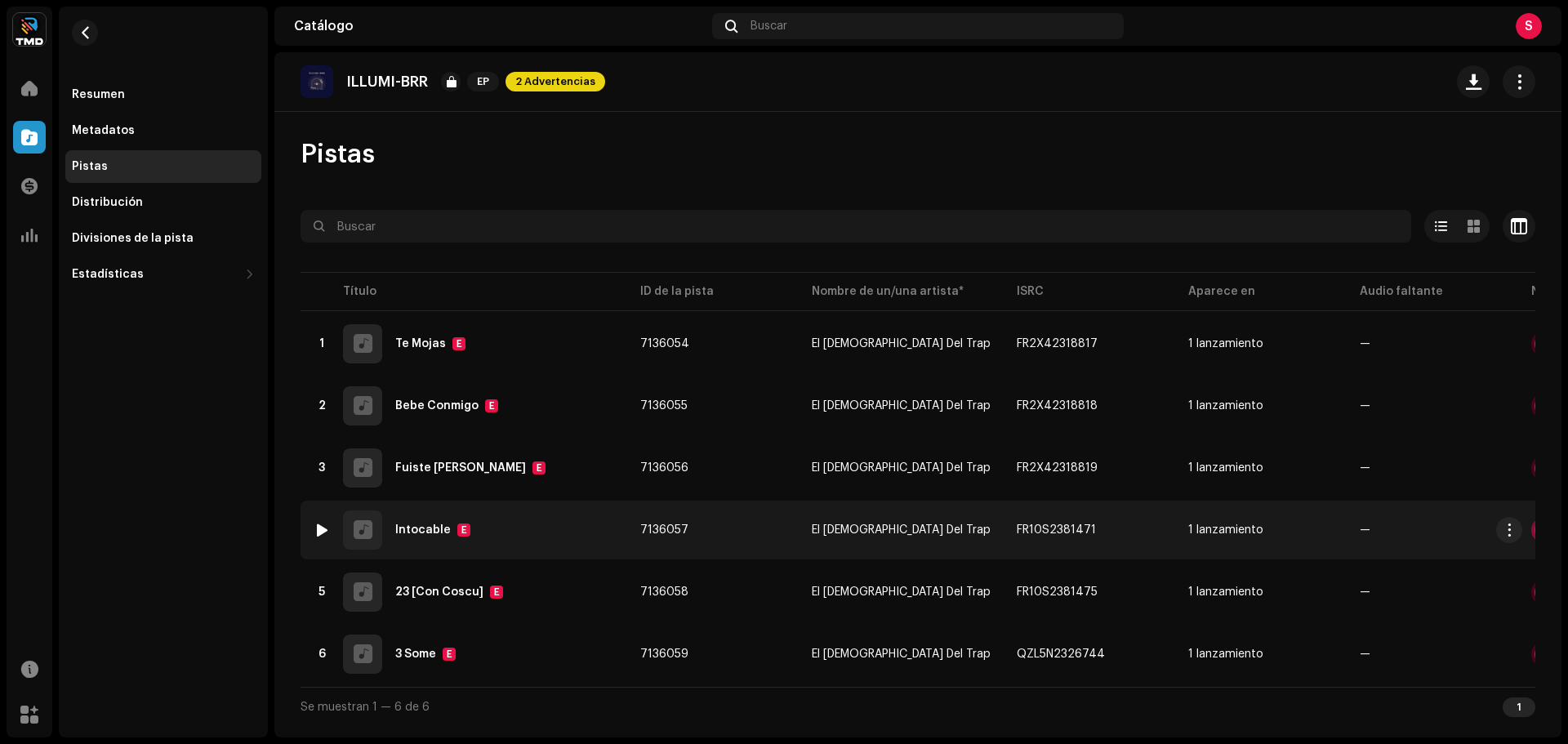
click at [1534, 529] on div at bounding box center [1544, 530] width 20 height 20
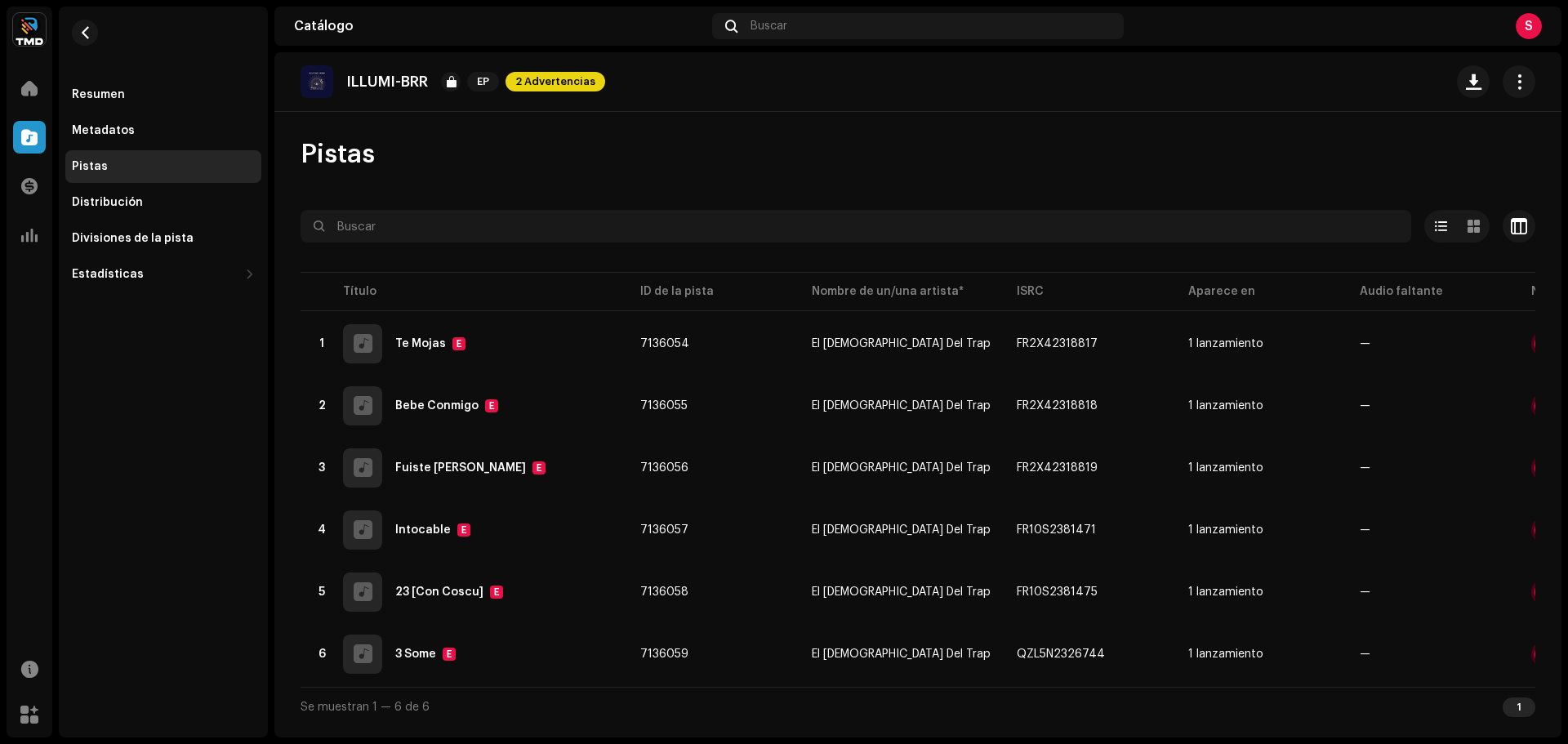
scroll to position [6514, 0]
click at [1203, 473] on div "Reconocimiento de audio por Remezclas o muestras 170 Canción versionada 4 Todos…" at bounding box center [784, 372] width 1568 height 744
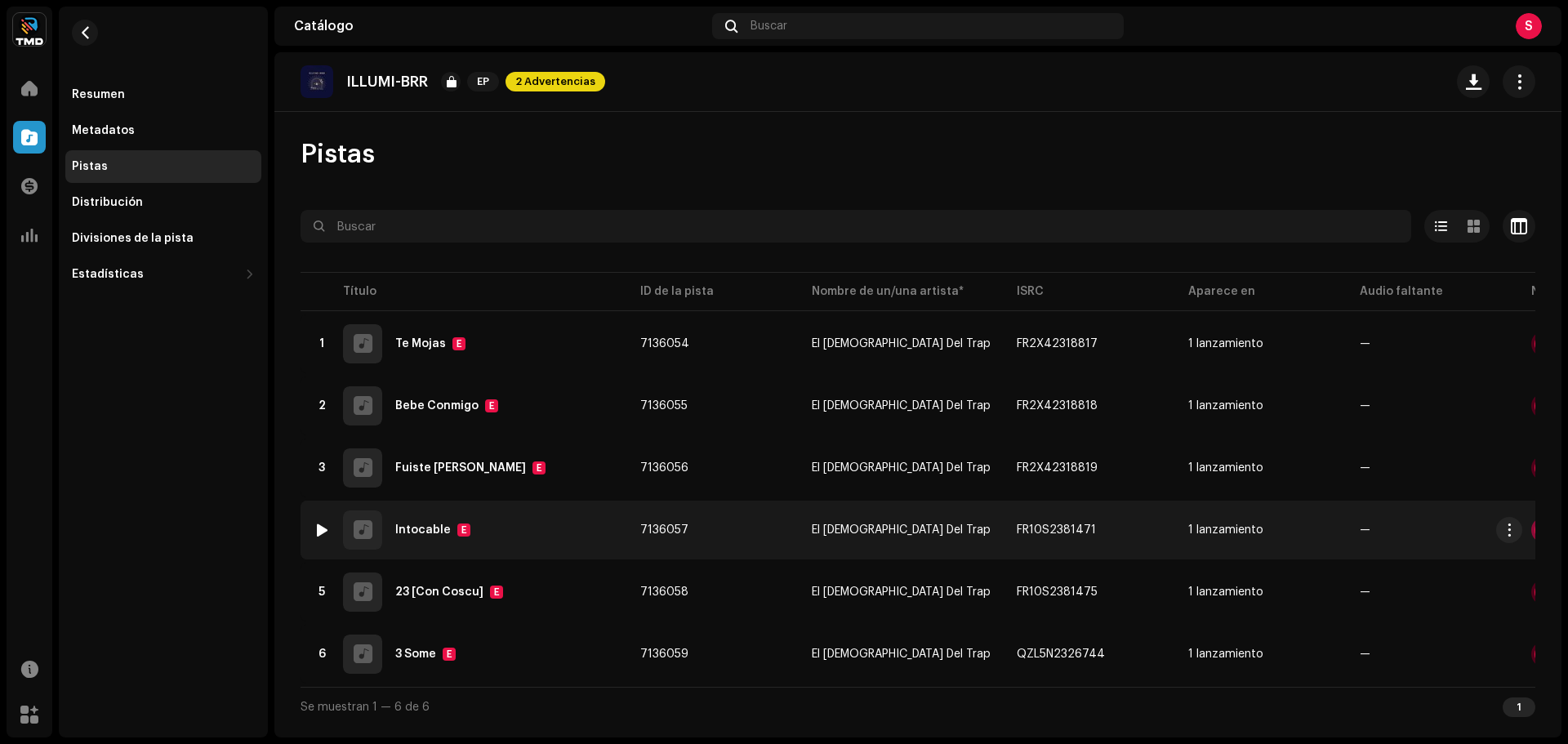
click at [1534, 538] on div at bounding box center [1544, 530] width 20 height 20
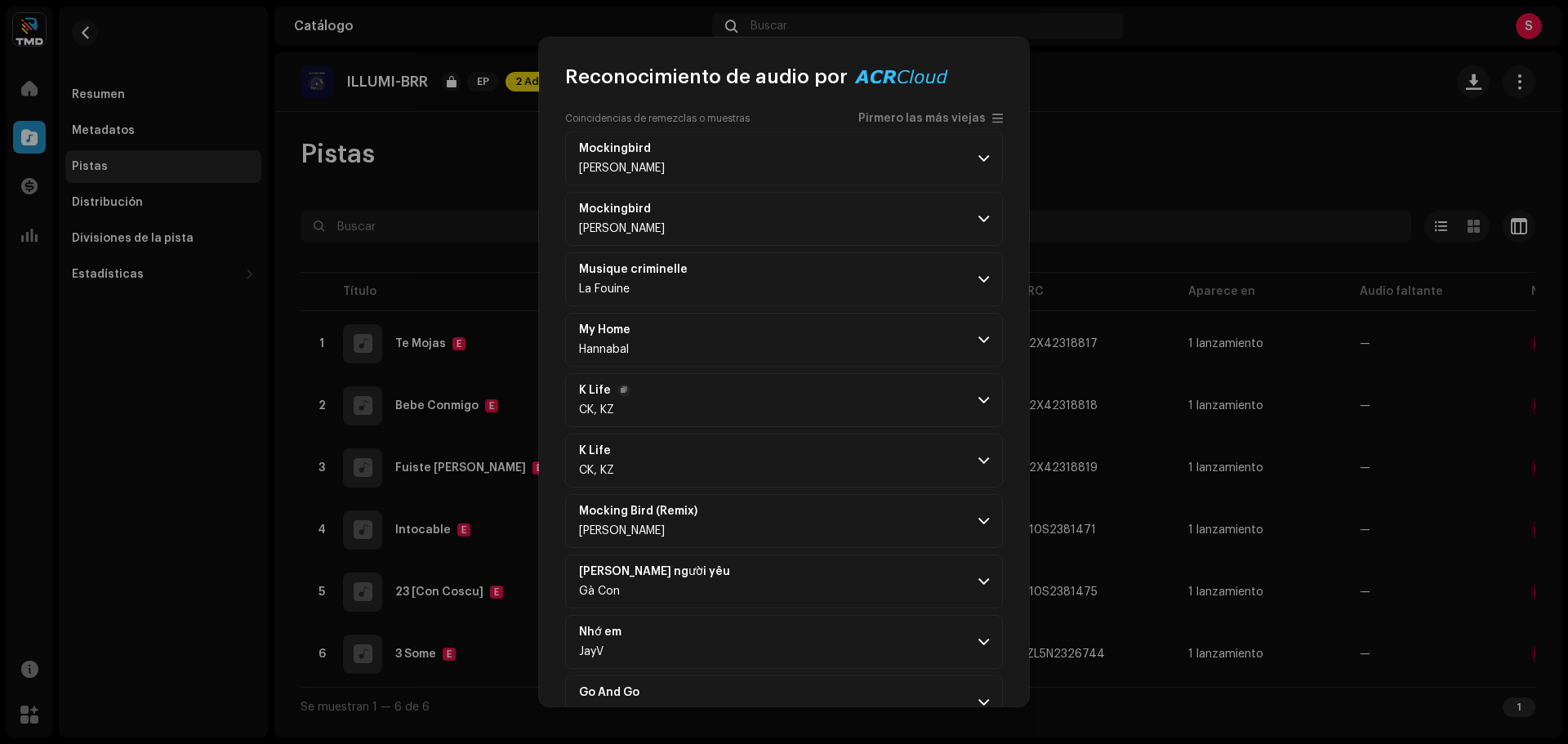
scroll to position [151, 0]
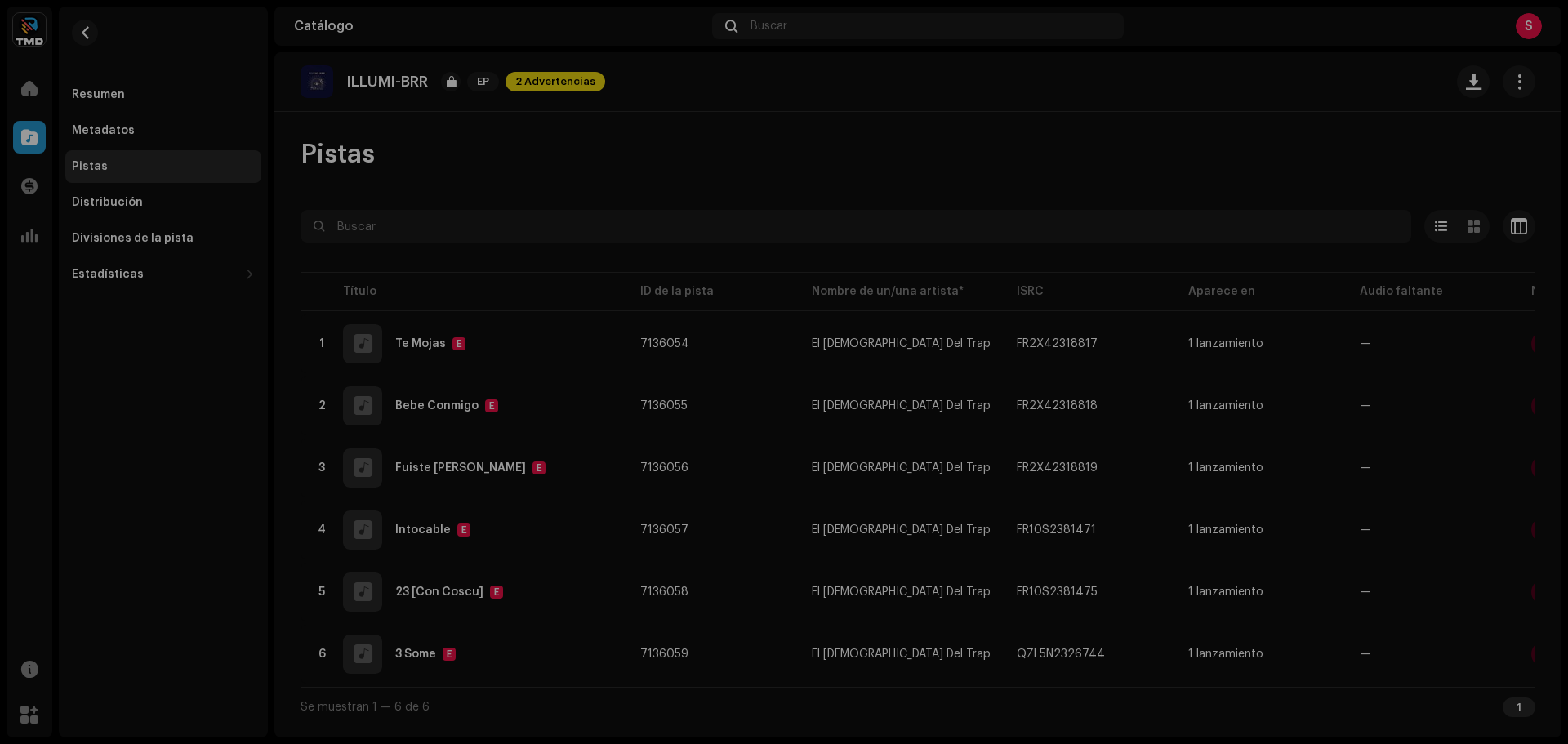
click at [1350, 475] on div "Reconocimiento de audio por Remezclas o muestras 170 Canción versionada 4 Todos…" at bounding box center [784, 372] width 1568 height 744
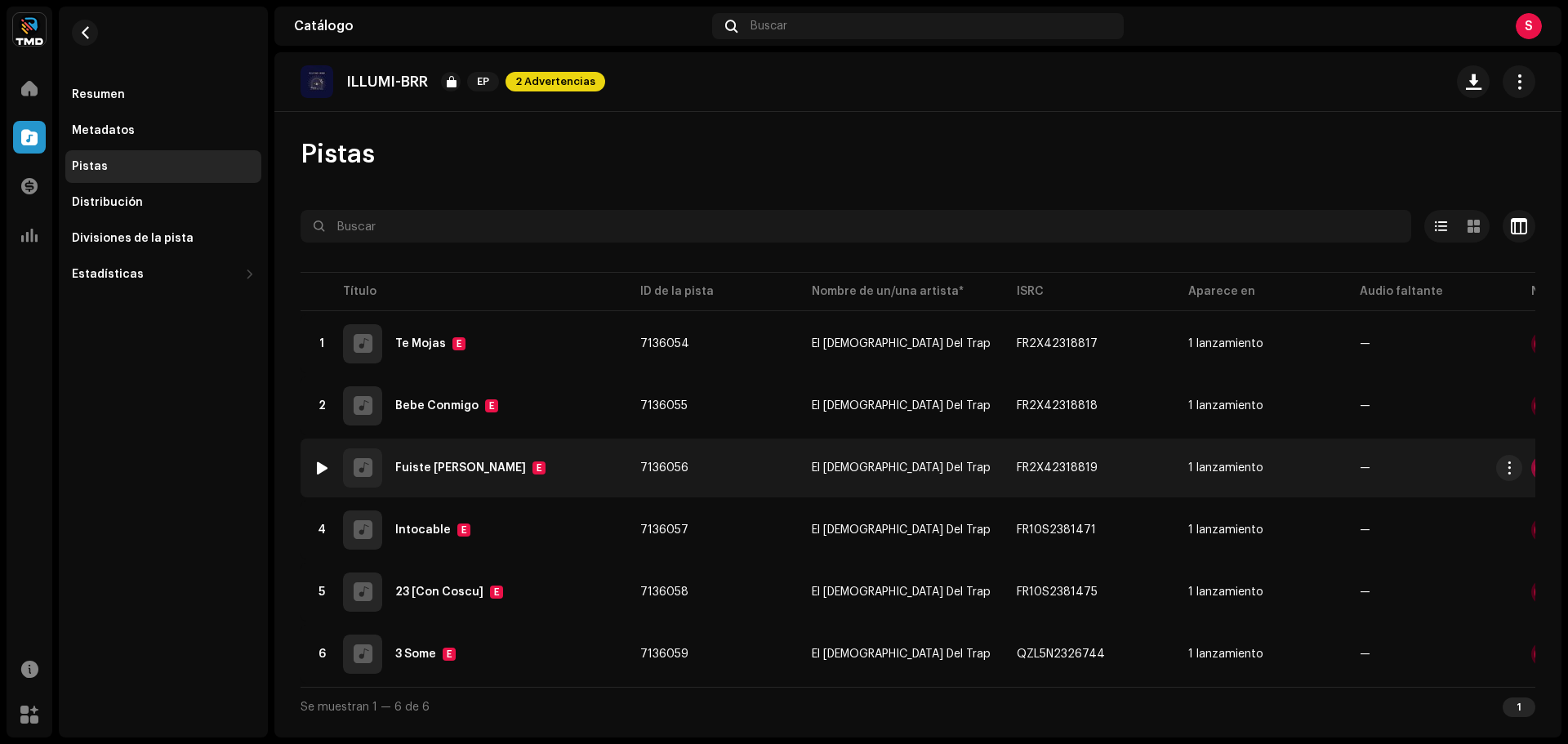
click at [1534, 469] on div at bounding box center [1544, 469] width 20 height 20
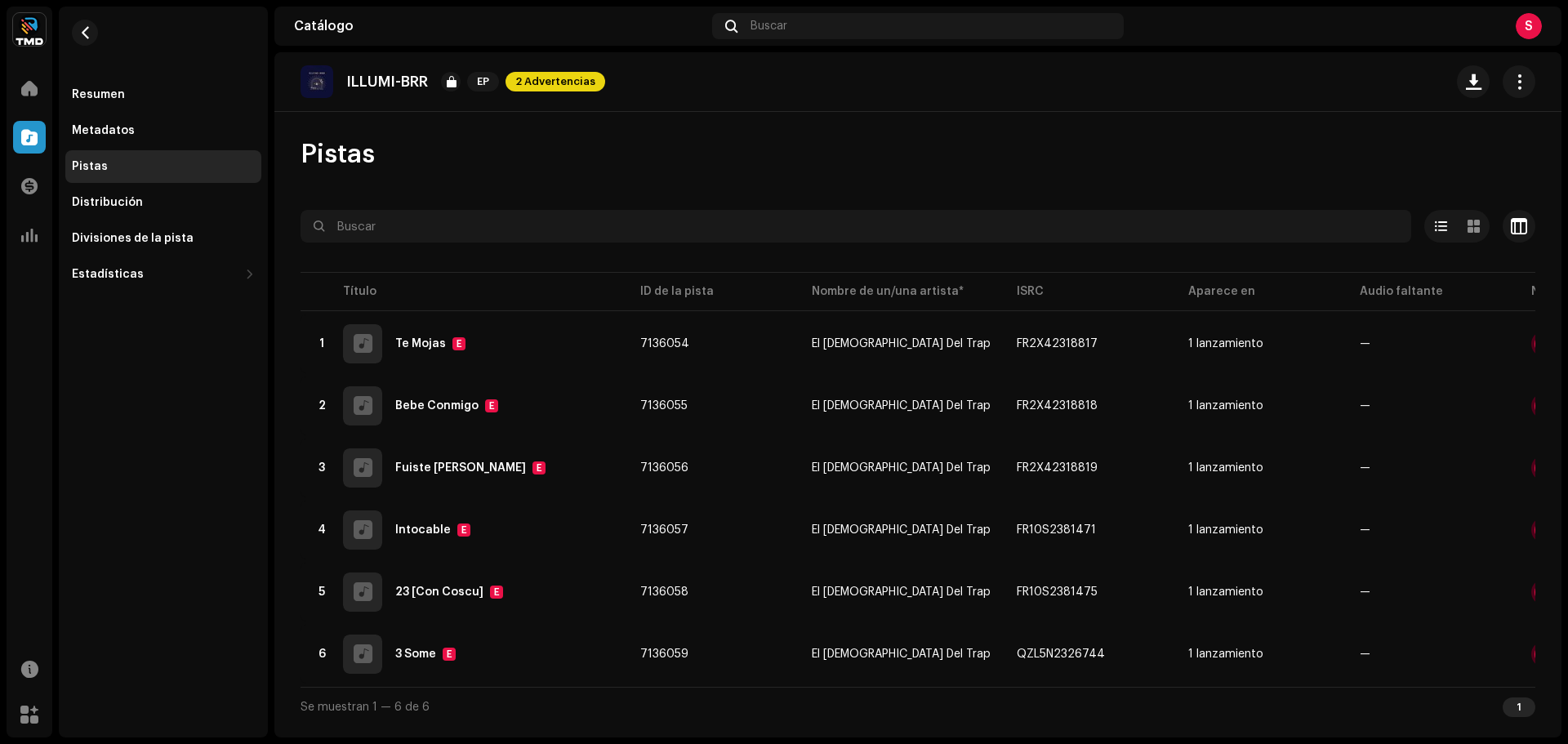
click at [1109, 458] on div "Reconocimiento de audio por Remezclas o muestras 12 Todos los resultados requie…" at bounding box center [784, 372] width 1568 height 744
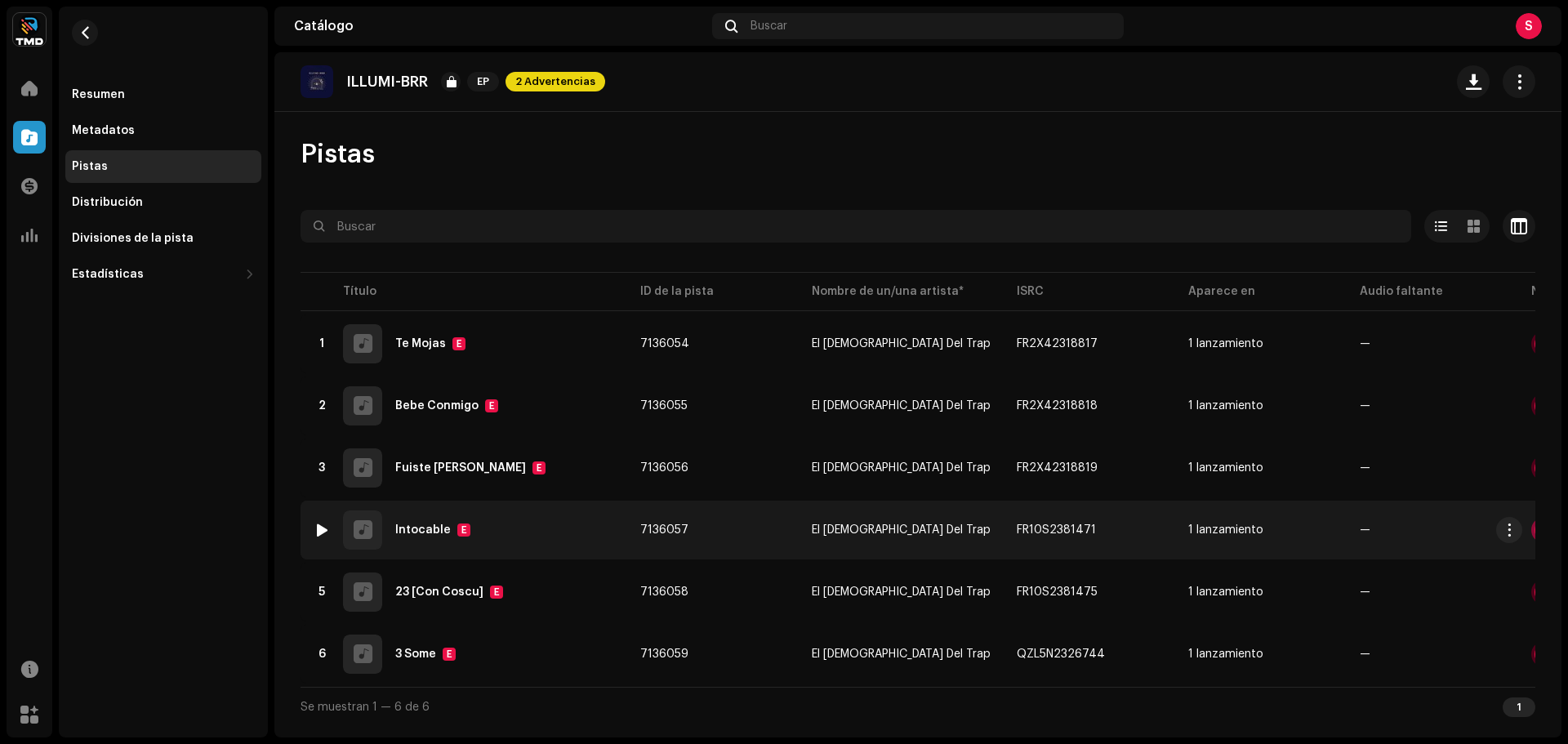
click at [1534, 530] on div at bounding box center [1544, 530] width 20 height 20
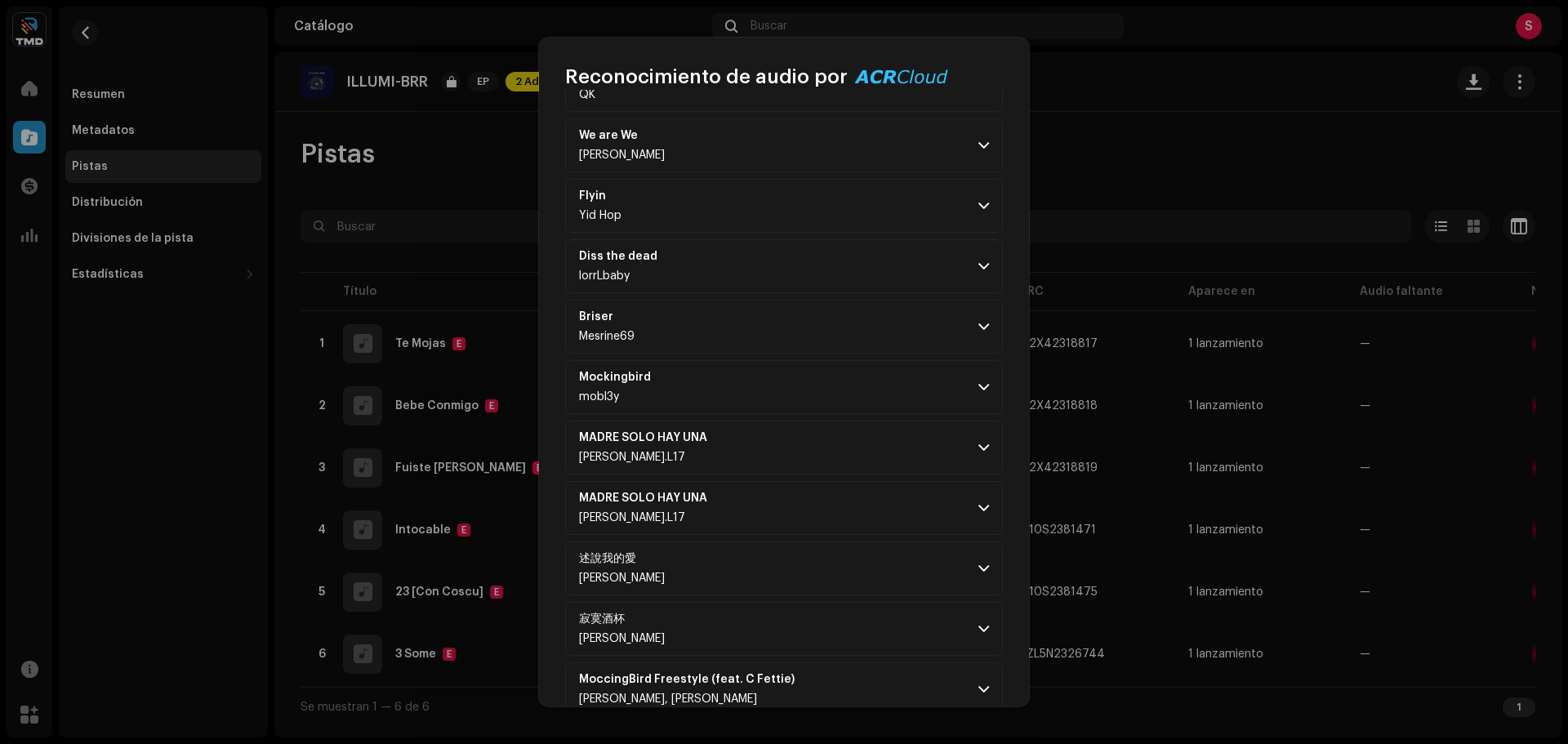
scroll to position [9871, 0]
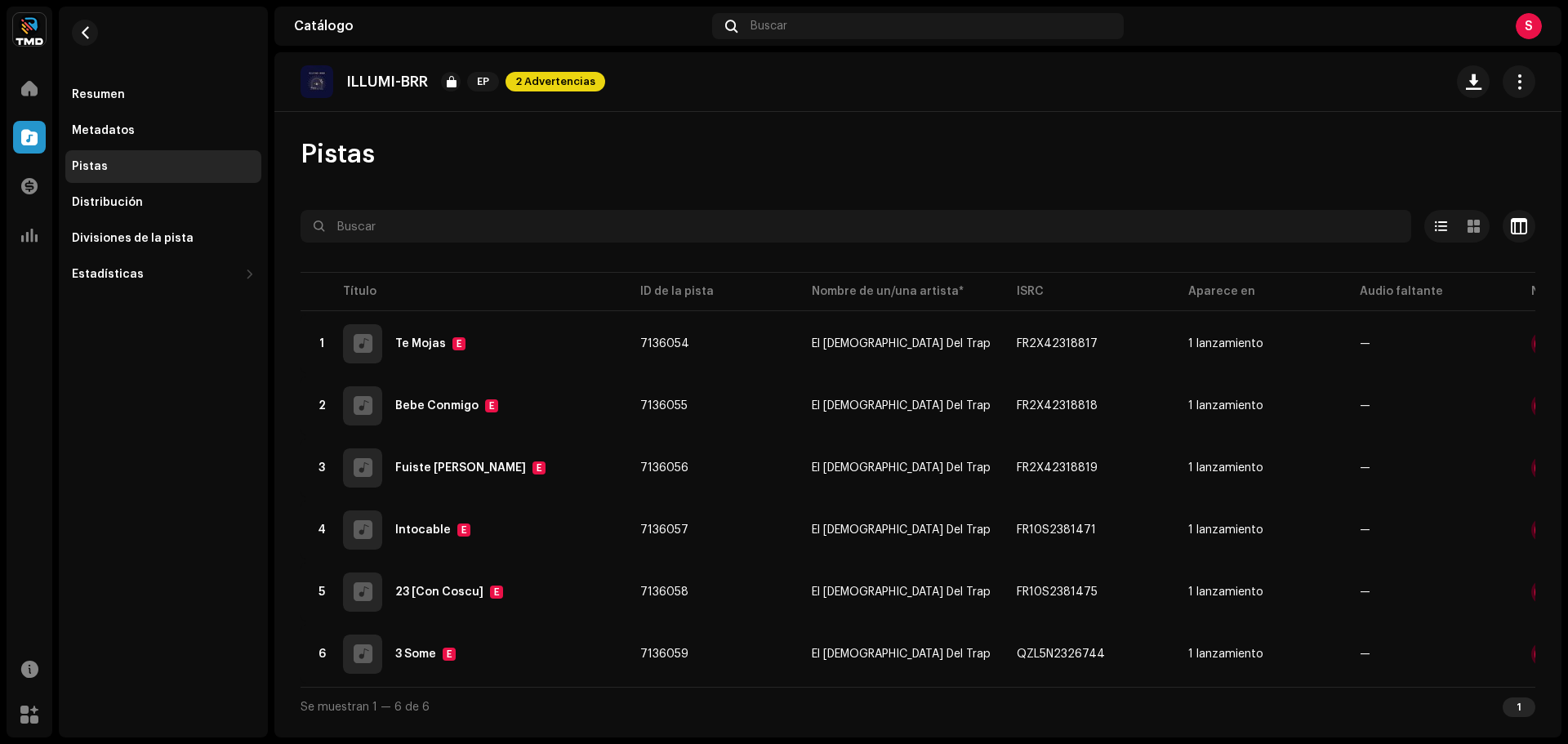
click at [1342, 128] on div "Reconocimiento de audio por Remezclas o muestras 170 Canción versionada 4 Todos…" at bounding box center [784, 372] width 1568 height 744
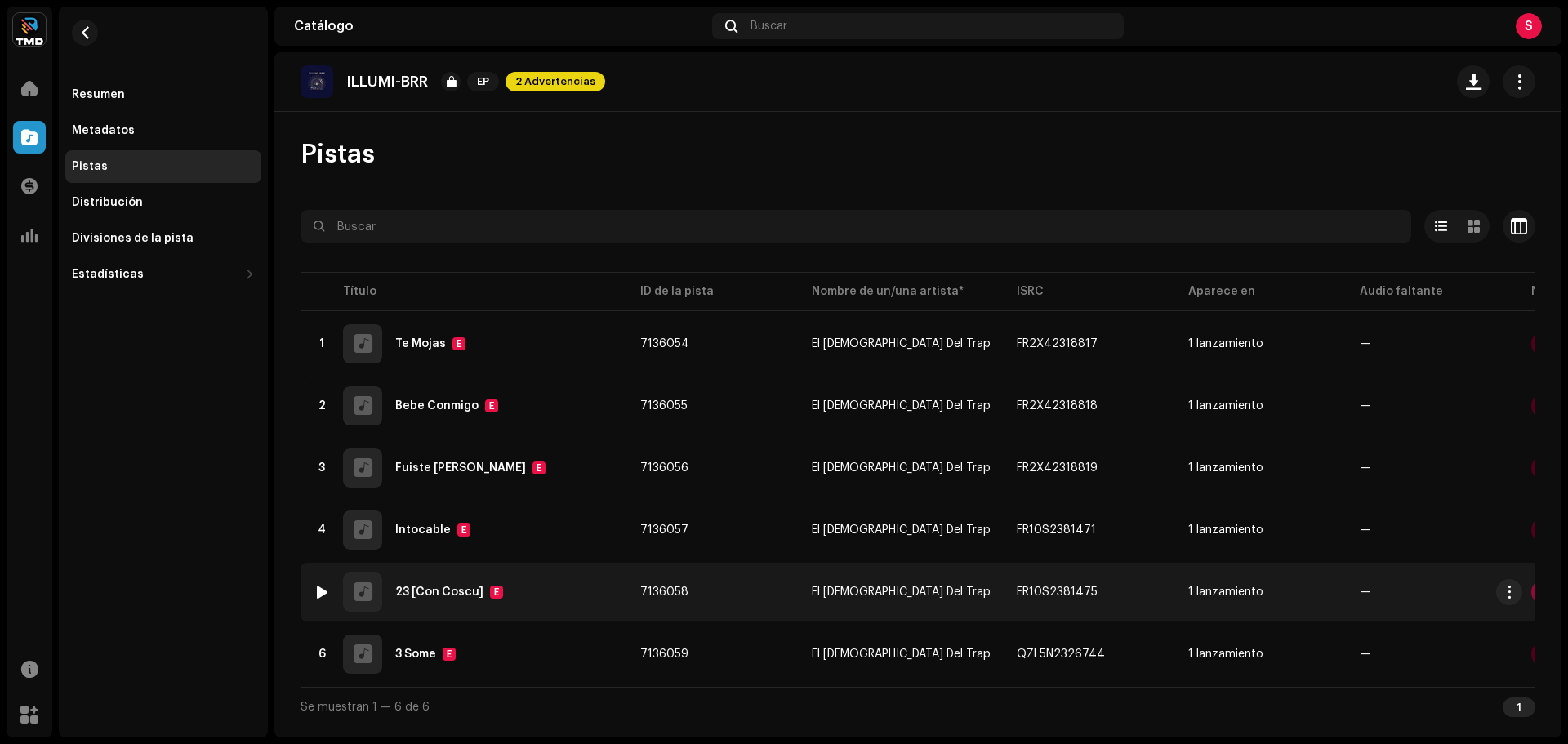
click at [1534, 599] on div at bounding box center [1544, 593] width 20 height 20
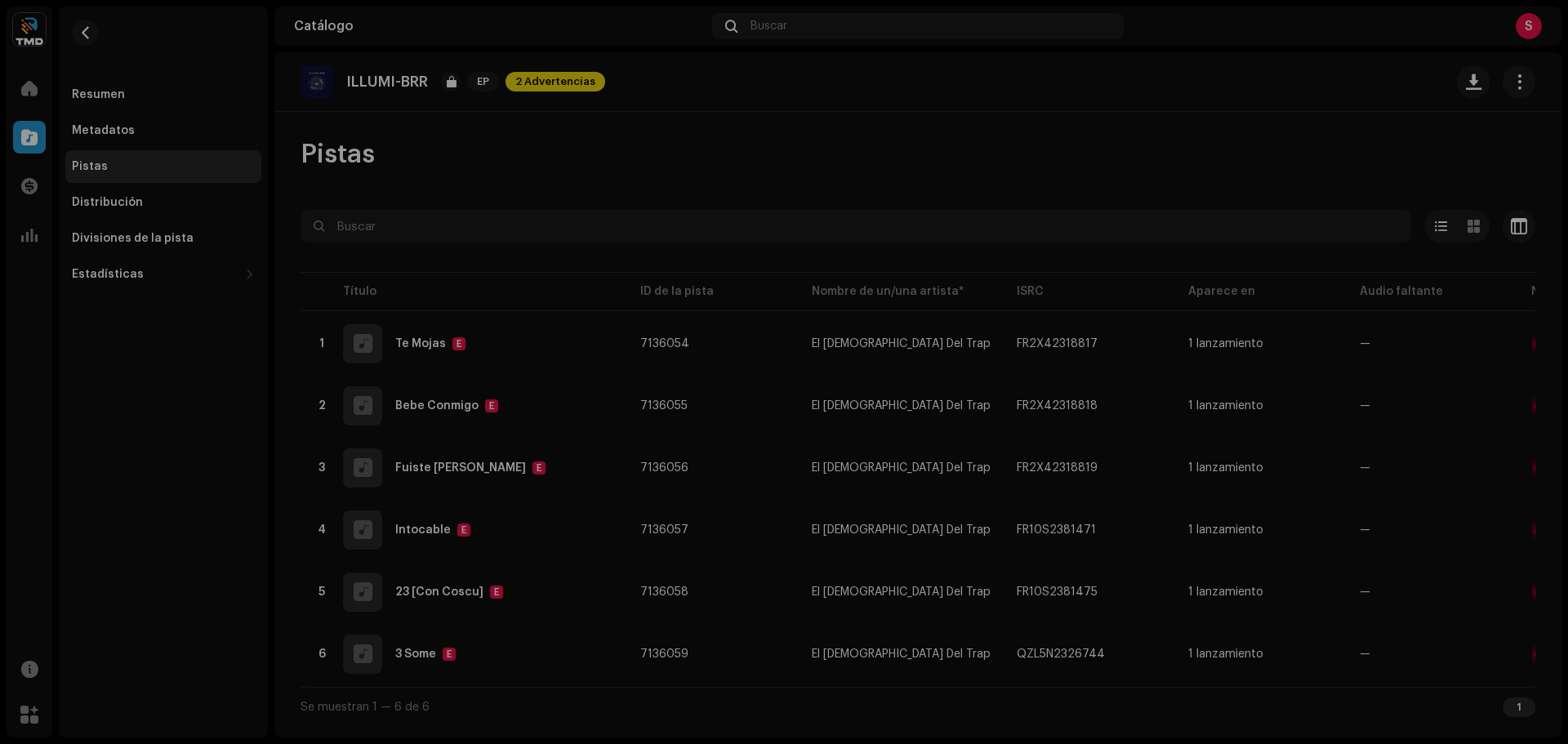
scroll to position [1058, 0]
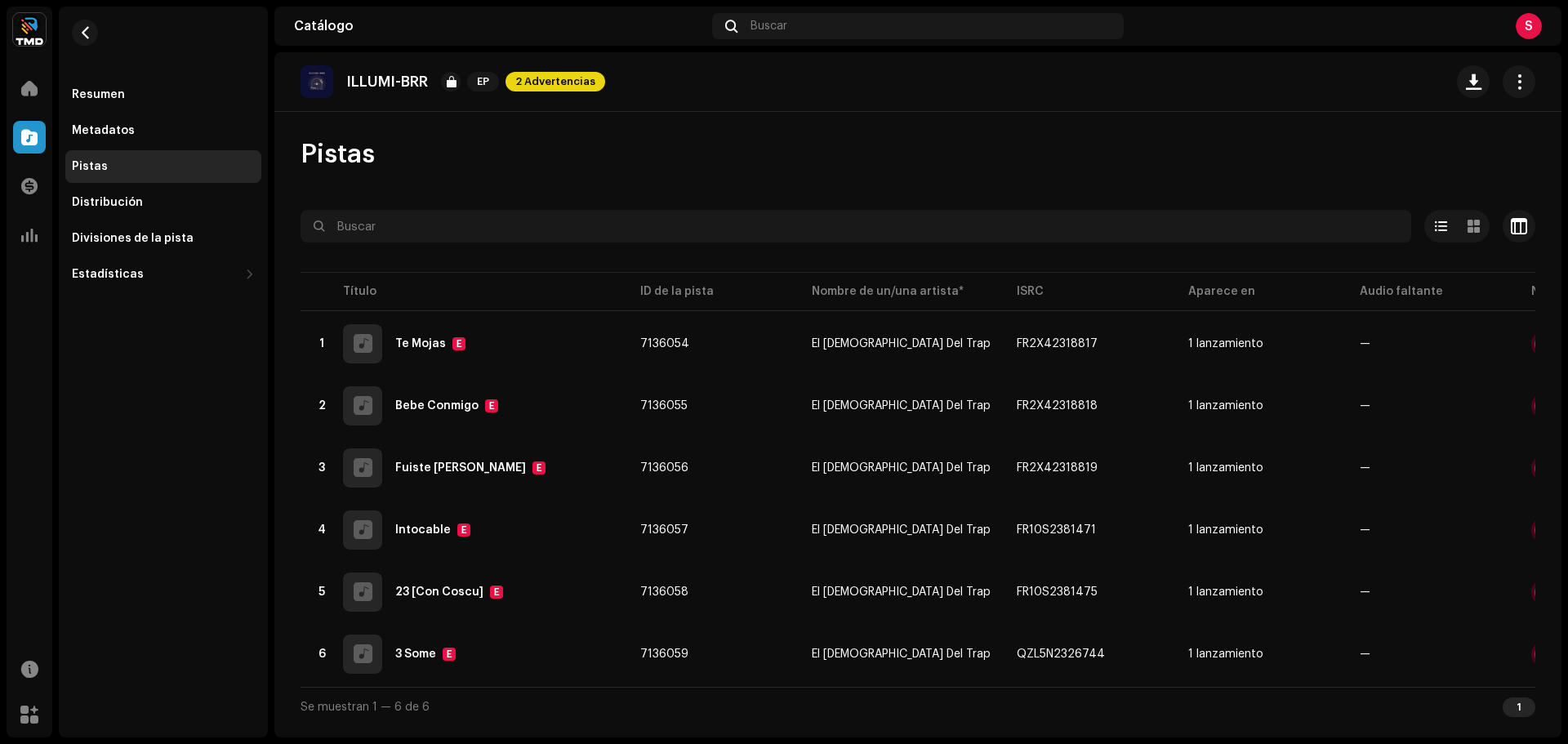
click at [1168, 485] on div "Reconocimiento de audio por Remezclas o muestras 12 Todos los resultados requie…" at bounding box center [784, 372] width 1568 height 744
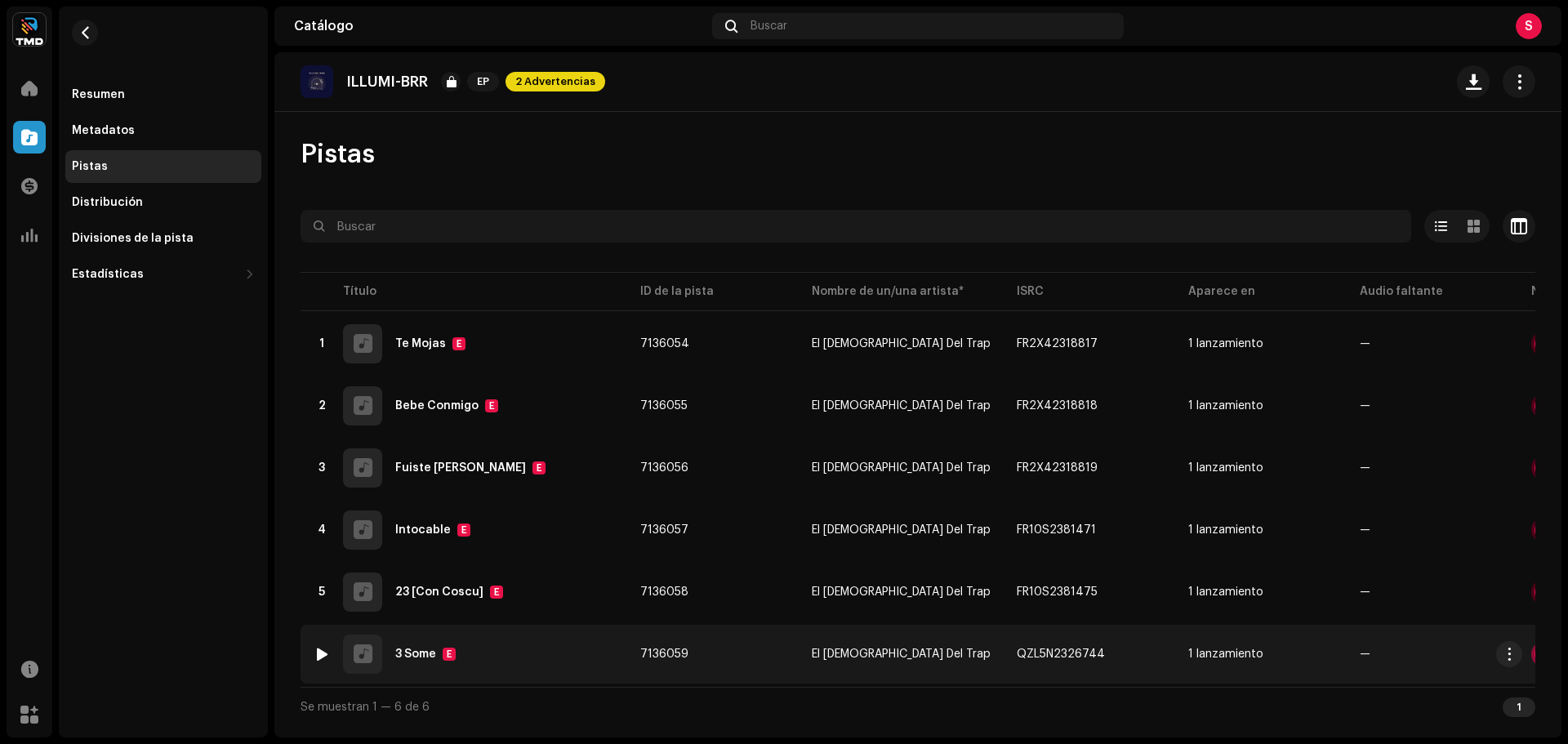
click at [1534, 651] on div at bounding box center [1544, 654] width 20 height 20
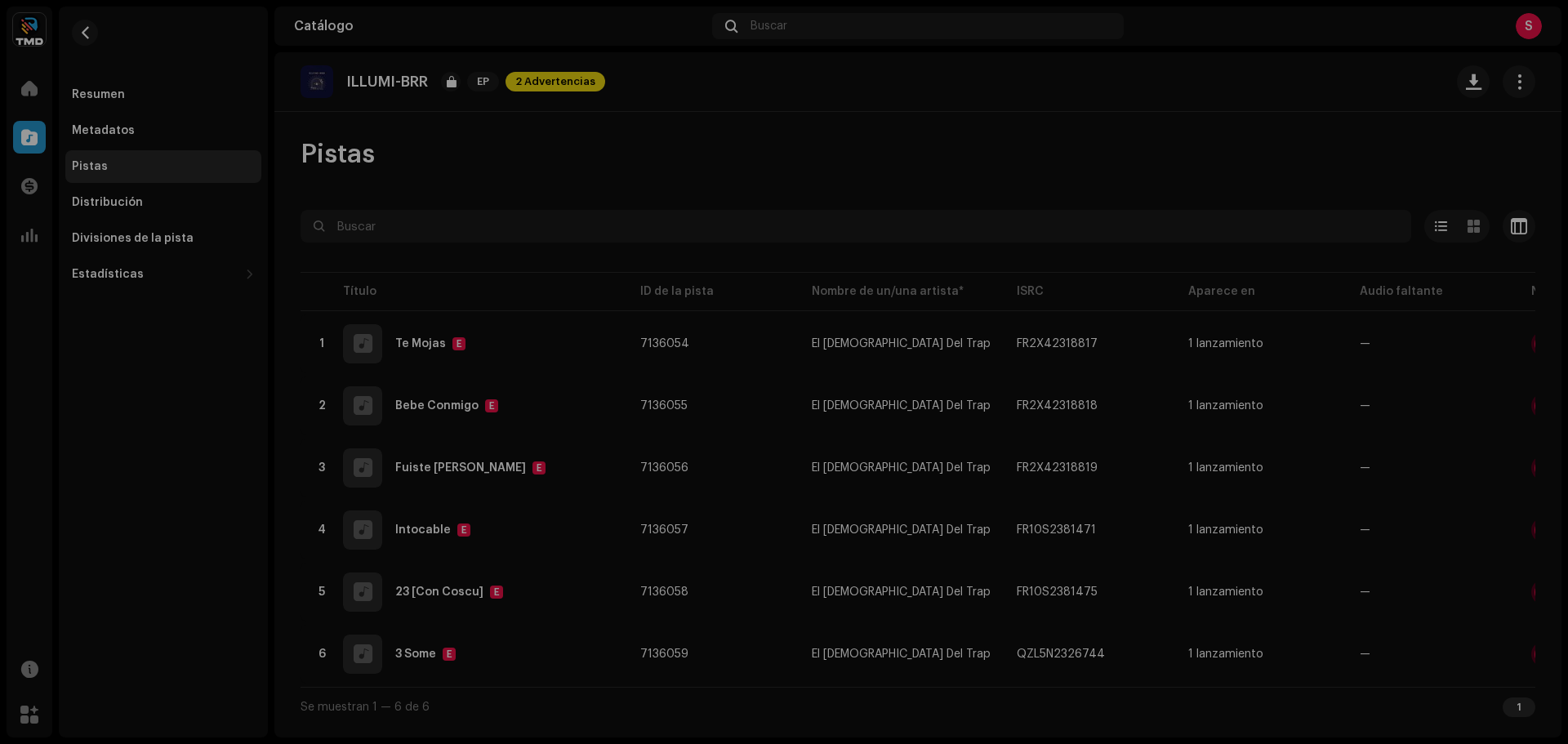
scroll to position [5551, 0]
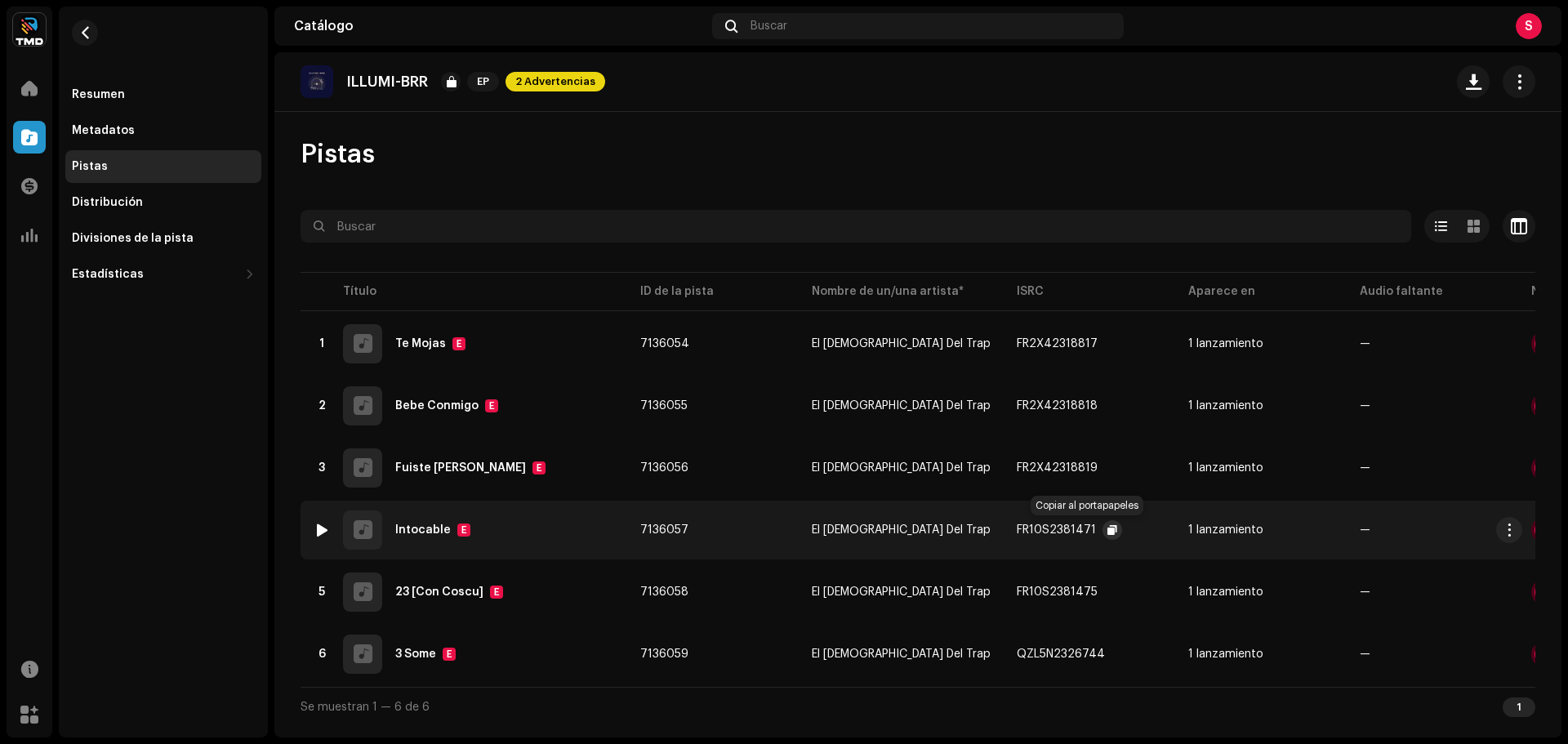
click at [1108, 535] on span "button" at bounding box center [1112, 530] width 10 height 13
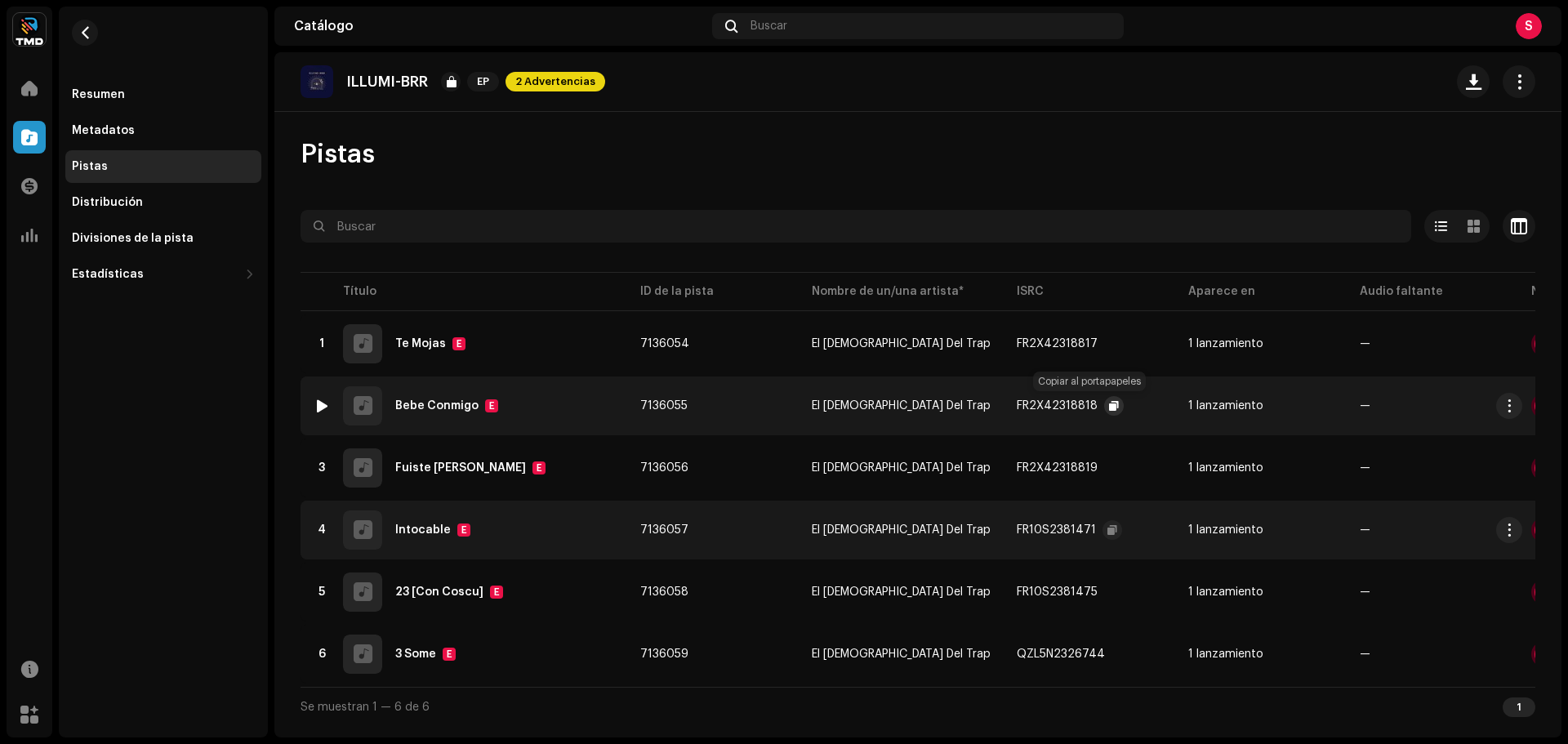
click at [1110, 409] on span "button" at bounding box center [1114, 406] width 10 height 13
